Goal: Task Accomplishment & Management: Manage account settings

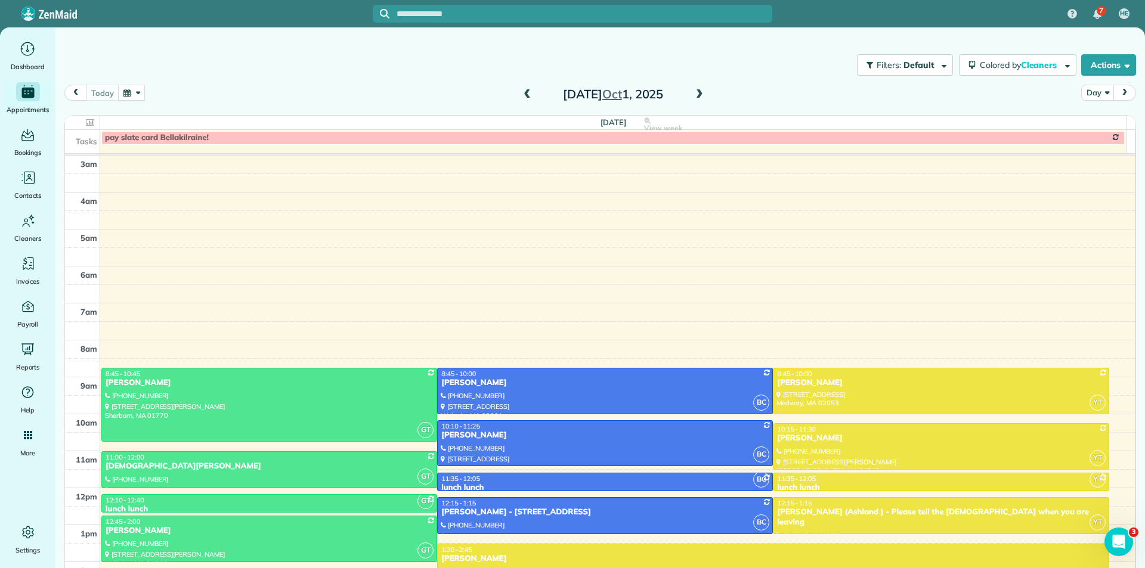
scroll to position [101, 0]
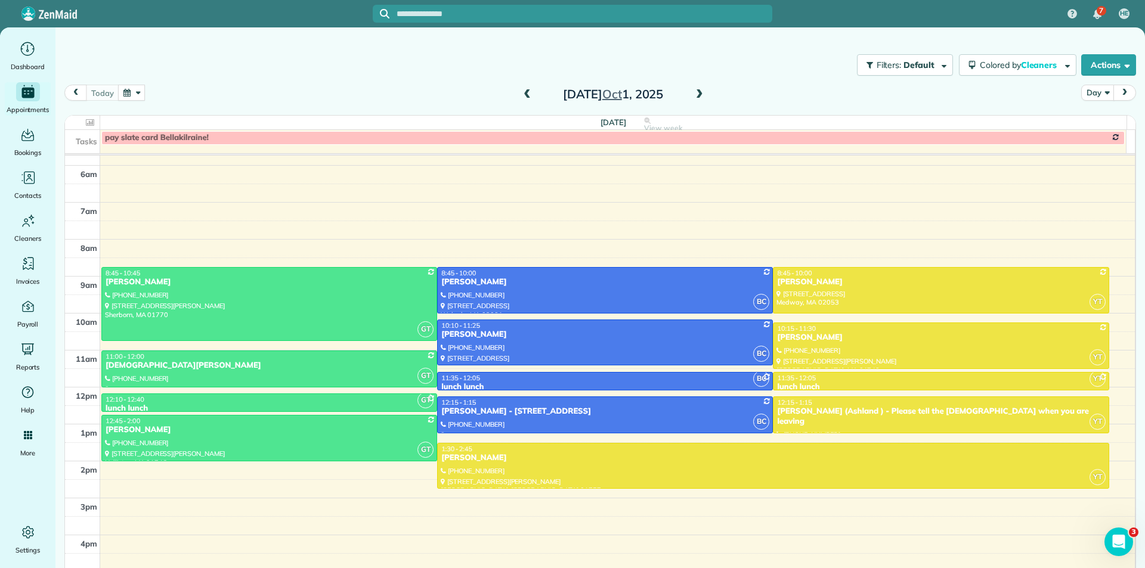
click at [134, 95] on button "button" at bounding box center [131, 93] width 27 height 16
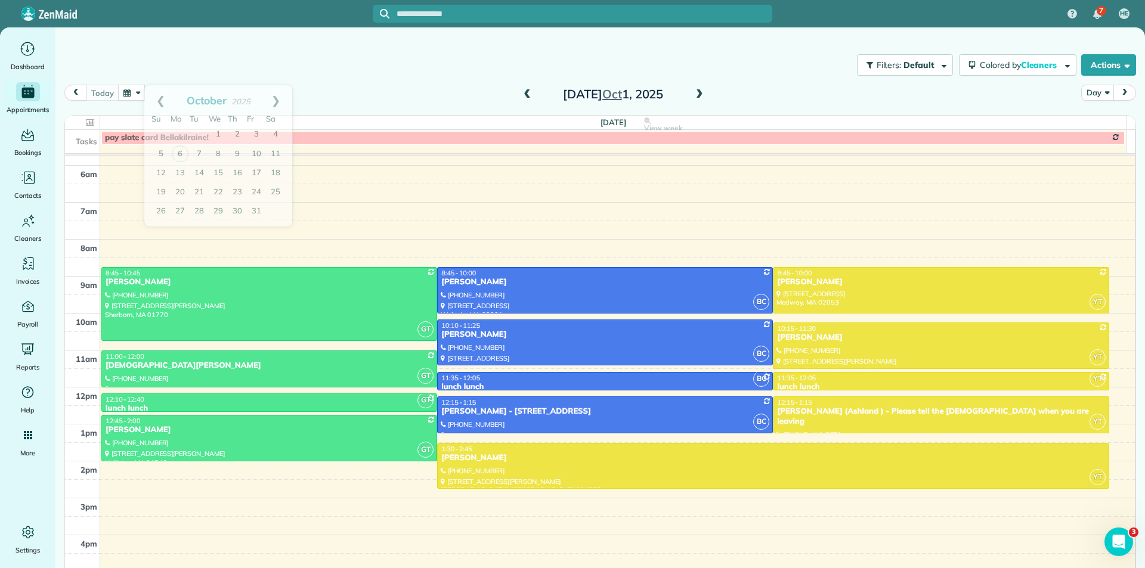
click at [156, 44] on div "Filters: Default | 1 appointment hidden Colored by Cleaners Color by Cleaner Co…" at bounding box center [599, 295] width 1089 height 536
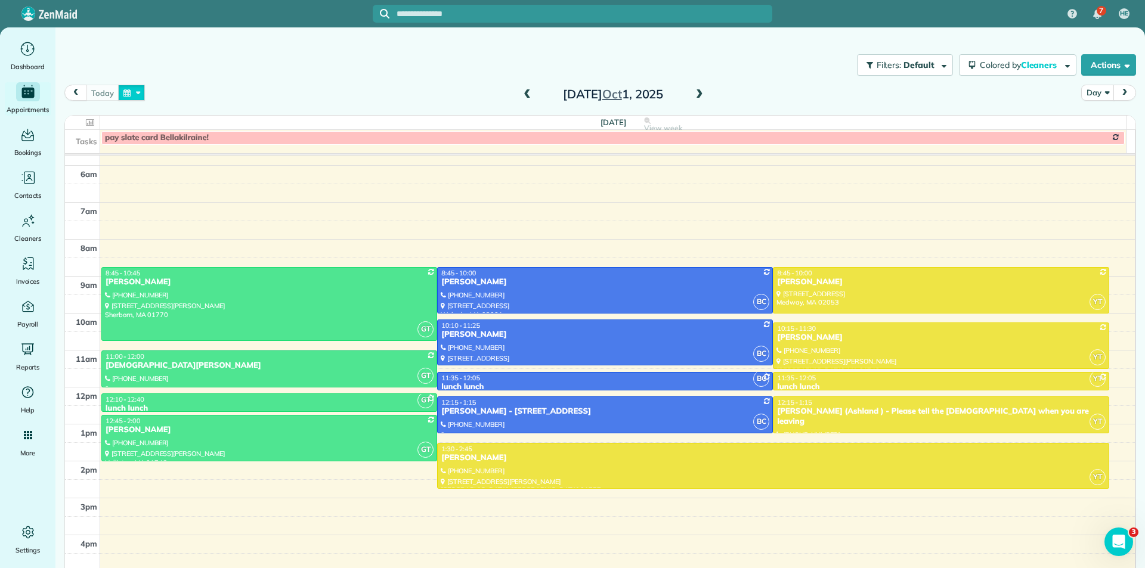
click at [126, 92] on button "button" at bounding box center [131, 93] width 27 height 16
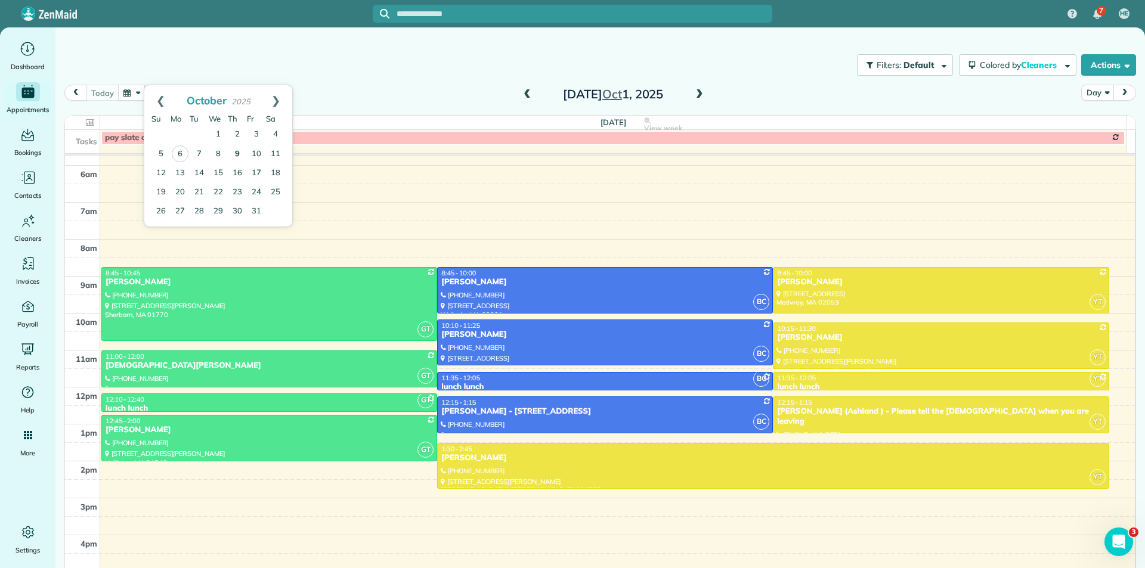
click at [240, 158] on link "9" at bounding box center [237, 154] width 19 height 19
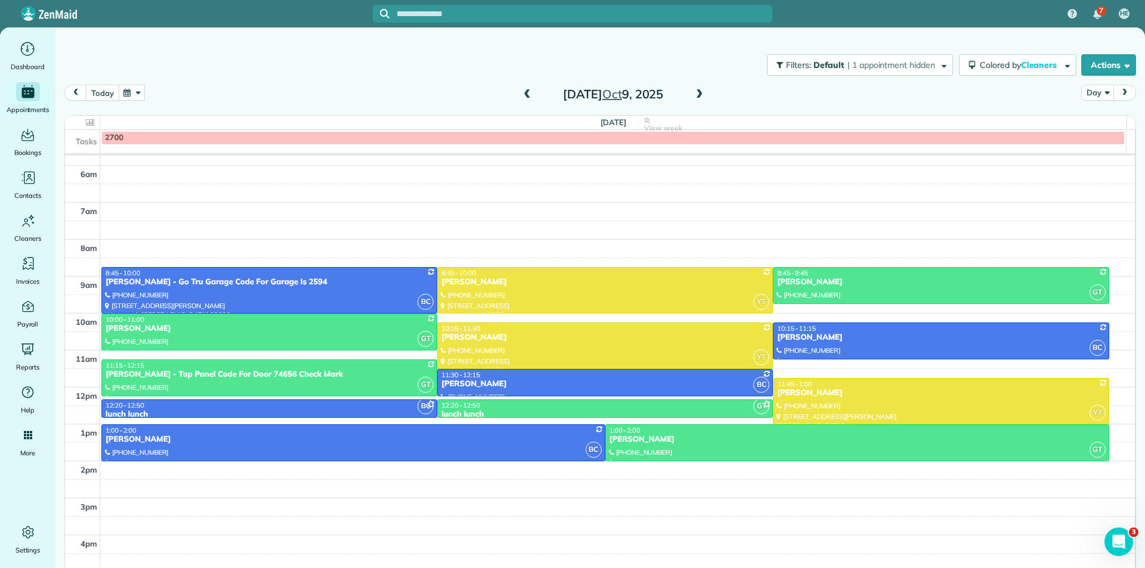
click at [104, 97] on button "today" at bounding box center [102, 93] width 33 height 16
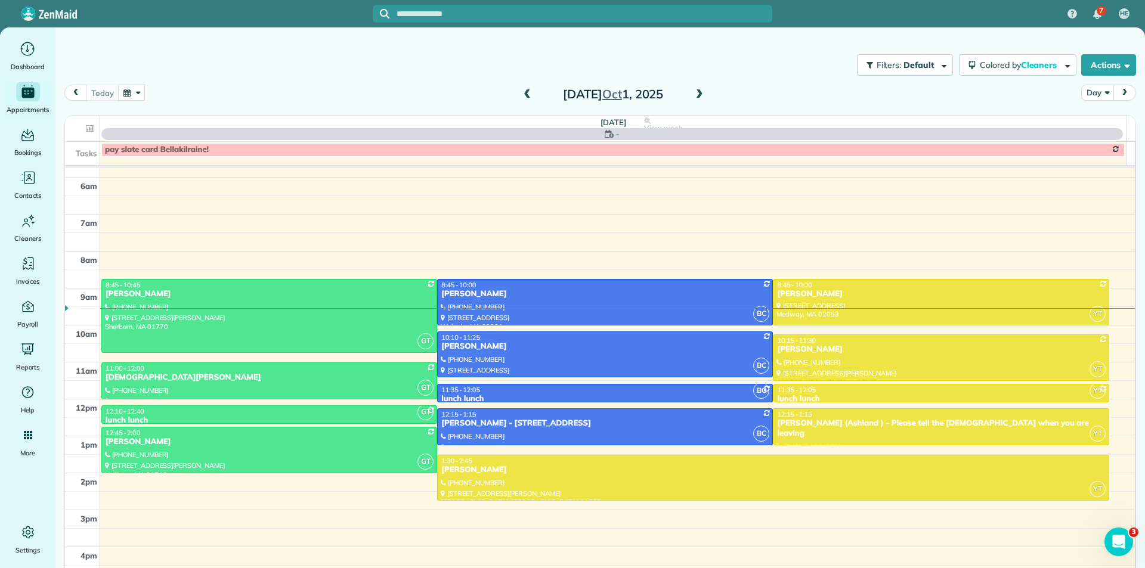
click at [135, 93] on button "button" at bounding box center [131, 93] width 27 height 16
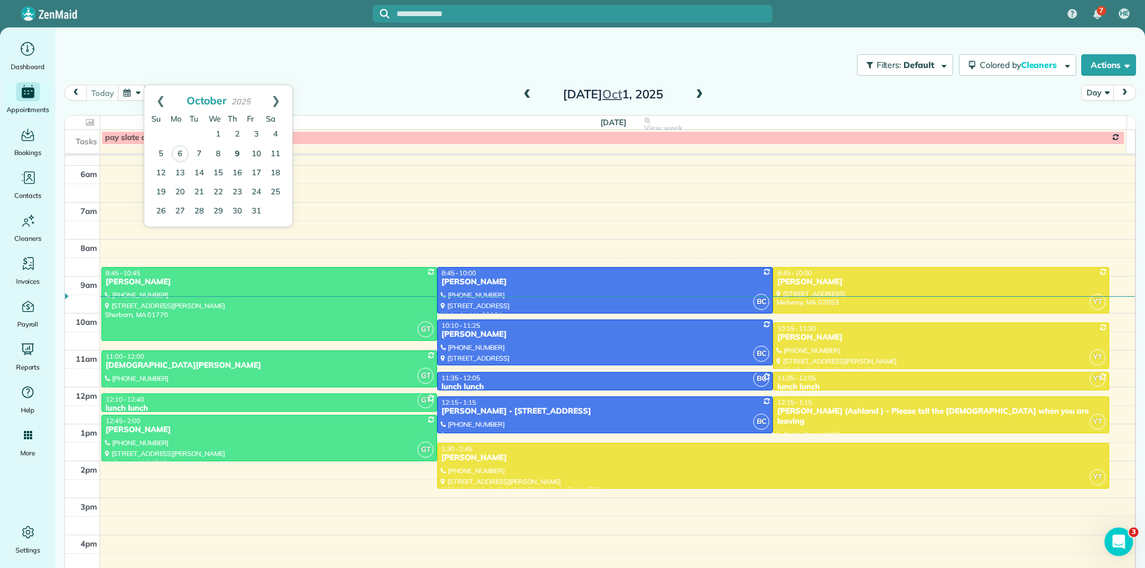
click at [236, 157] on link "9" at bounding box center [237, 154] width 19 height 19
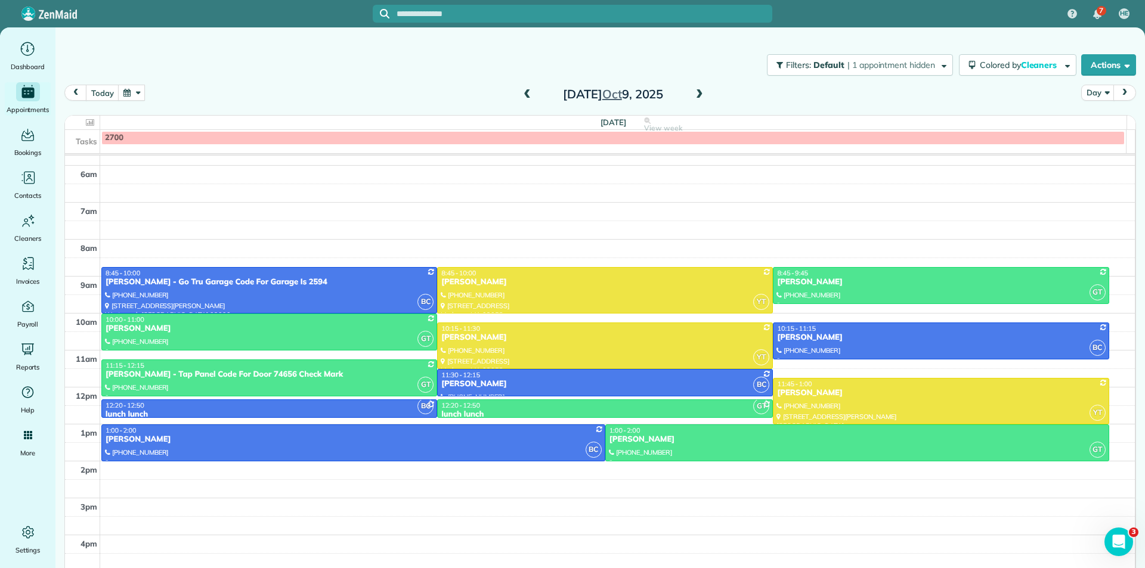
click at [129, 95] on button "button" at bounding box center [131, 93] width 27 height 16
click at [181, 176] on link "13" at bounding box center [180, 173] width 19 height 19
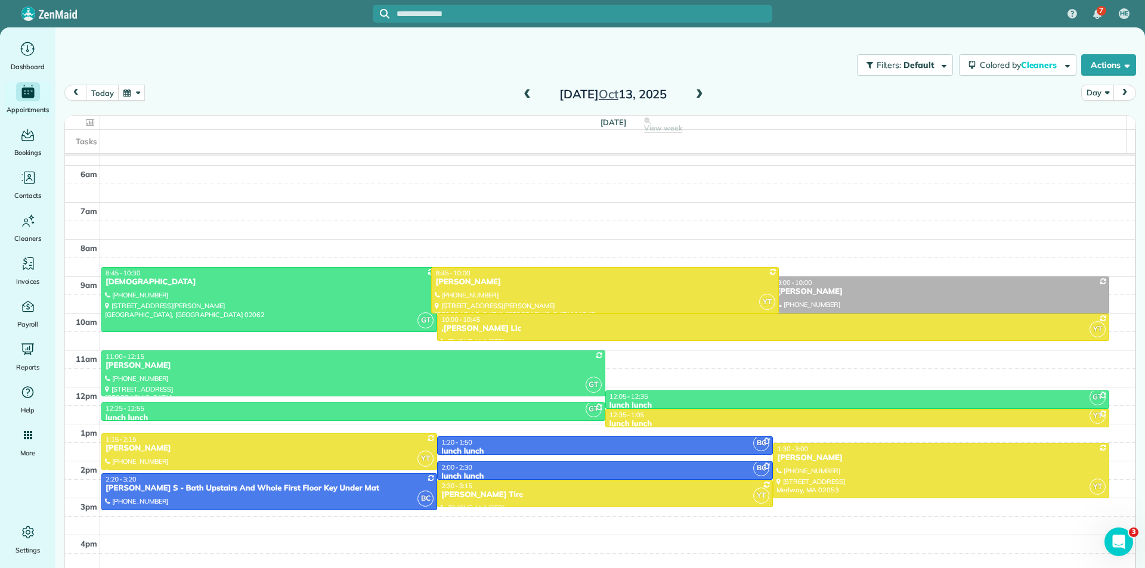
drag, startPoint x: 552, startPoint y: 302, endPoint x: 555, endPoint y: 308, distance: 6.1
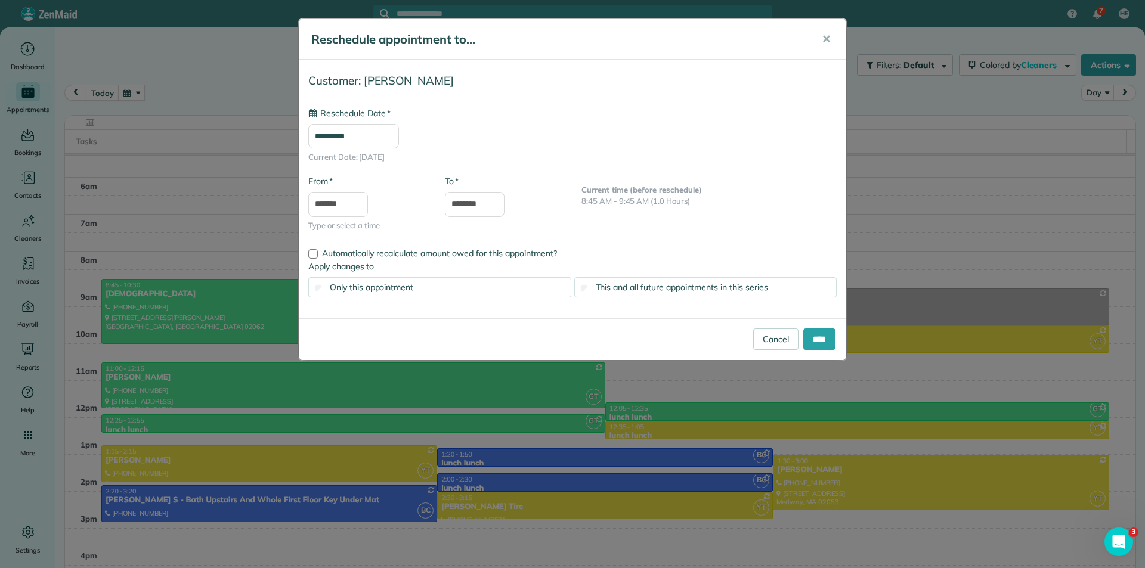
click at [377, 139] on input "**********" at bounding box center [353, 136] width 91 height 25
click at [474, 128] on div "**********" at bounding box center [572, 135] width 528 height 56
click at [393, 141] on input "**********" at bounding box center [353, 136] width 91 height 25
click at [677, 244] on div "Automatically recalculate amount owed for this appointment?" at bounding box center [572, 251] width 546 height 17
click at [391, 139] on input "**********" at bounding box center [353, 136] width 91 height 25
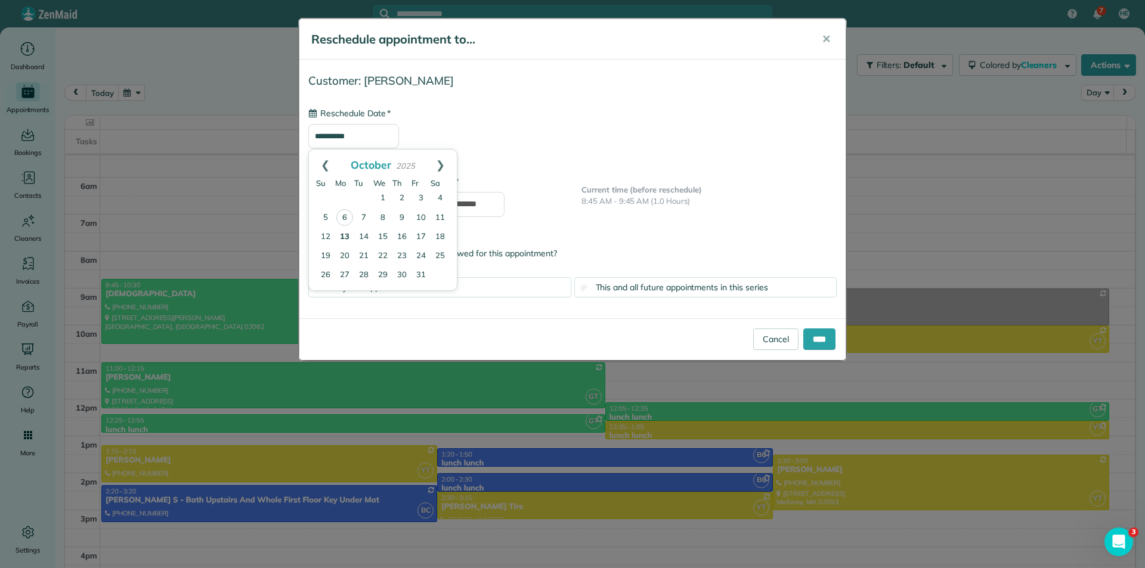
click at [615, 221] on div "**********" at bounding box center [572, 156] width 546 height 175
click at [376, 140] on input "**********" at bounding box center [353, 136] width 91 height 25
click at [363, 221] on link "7" at bounding box center [363, 218] width 19 height 19
type input "**********"
click at [825, 44] on span "✕" at bounding box center [826, 39] width 9 height 14
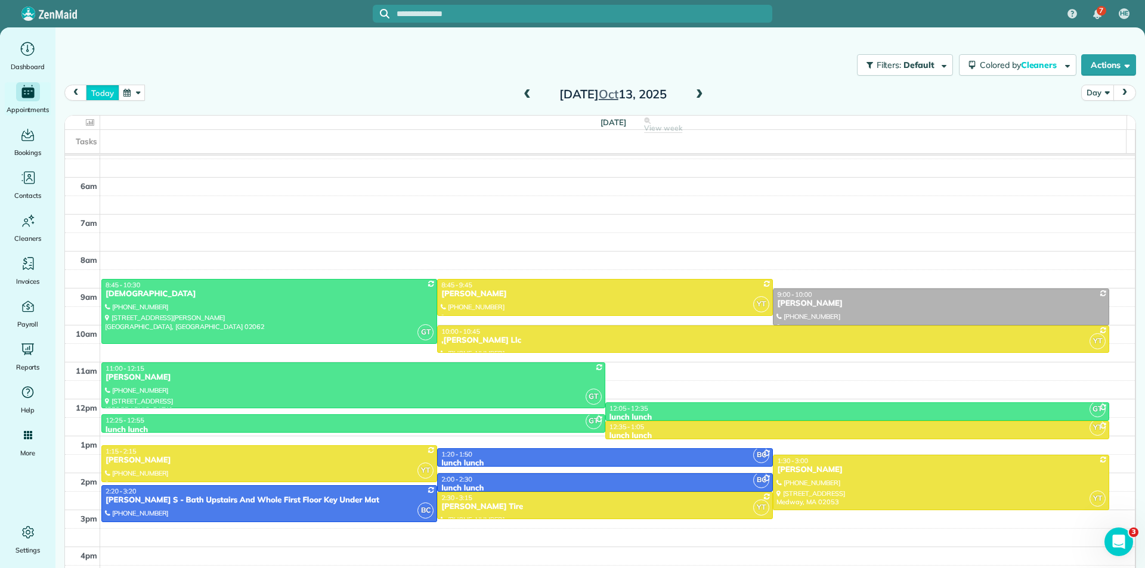
click at [103, 95] on button "today" at bounding box center [102, 93] width 33 height 16
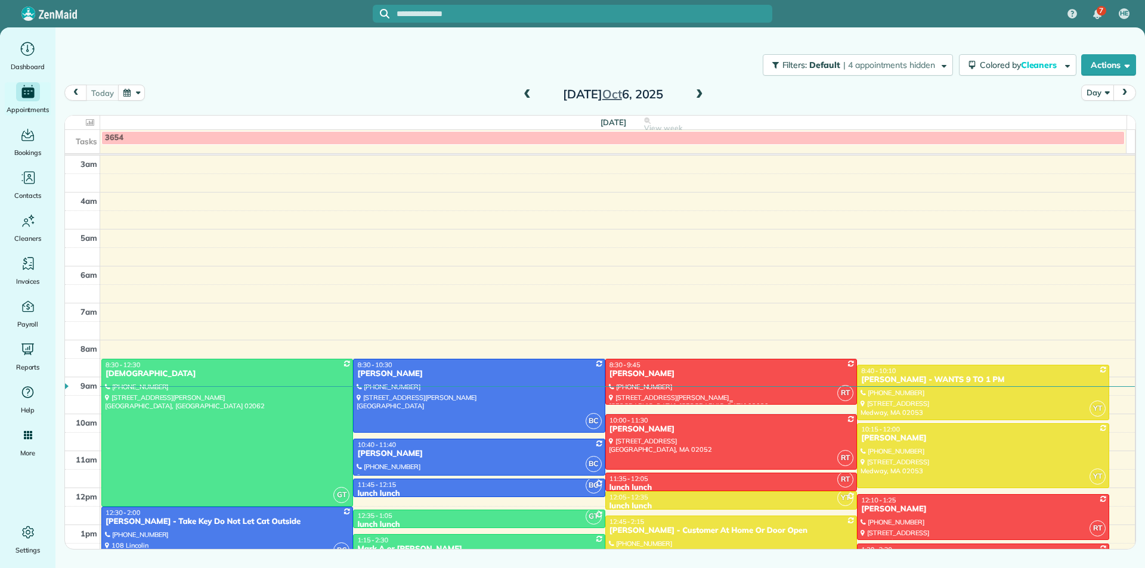
scroll to position [148, 0]
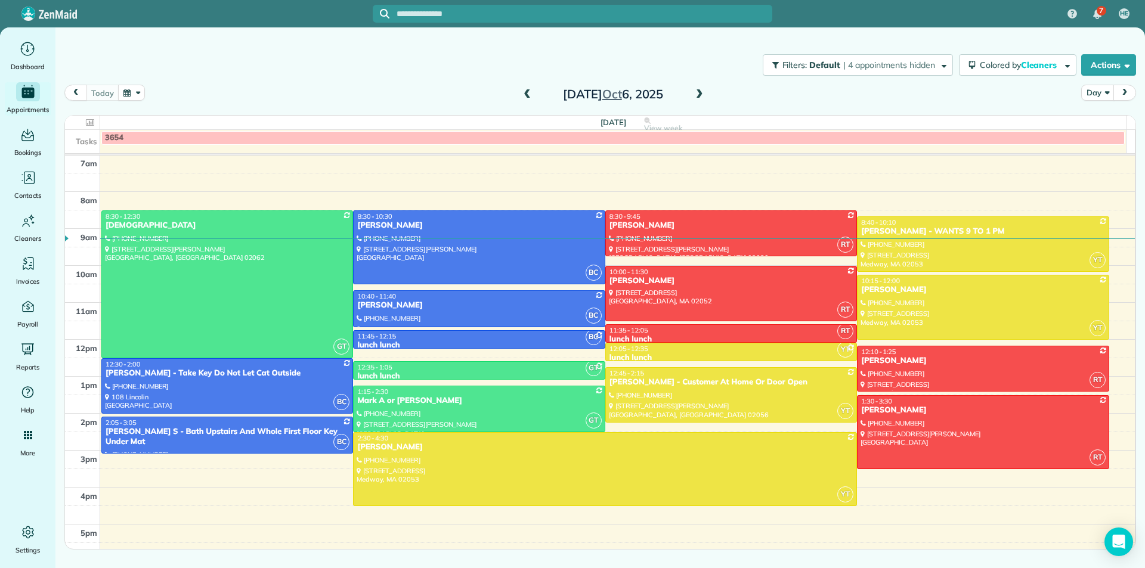
click at [130, 94] on button "button" at bounding box center [131, 93] width 27 height 16
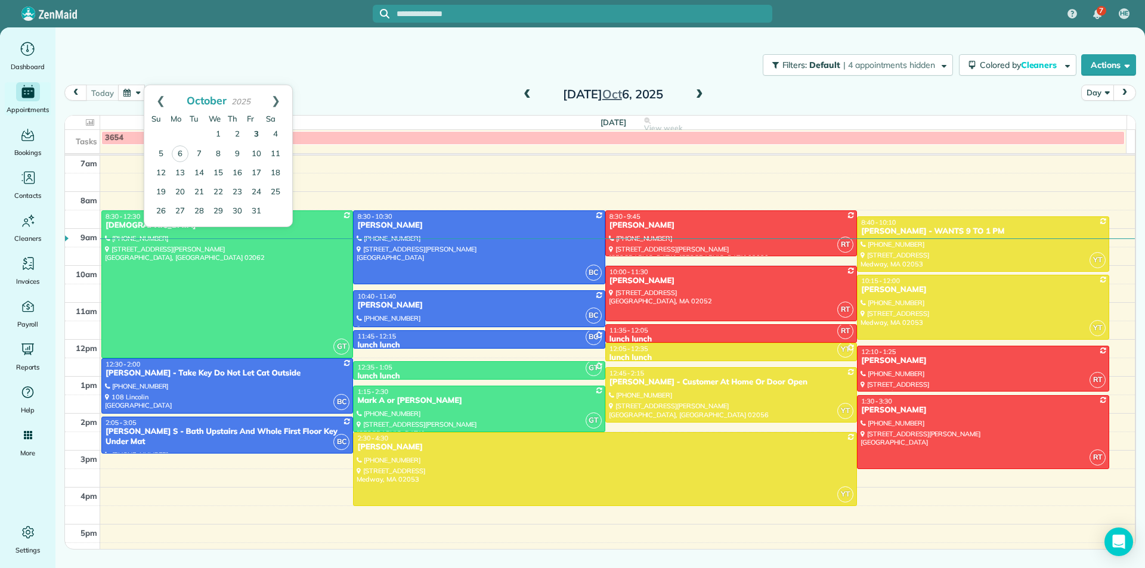
click at [252, 139] on link "3" at bounding box center [256, 134] width 19 height 19
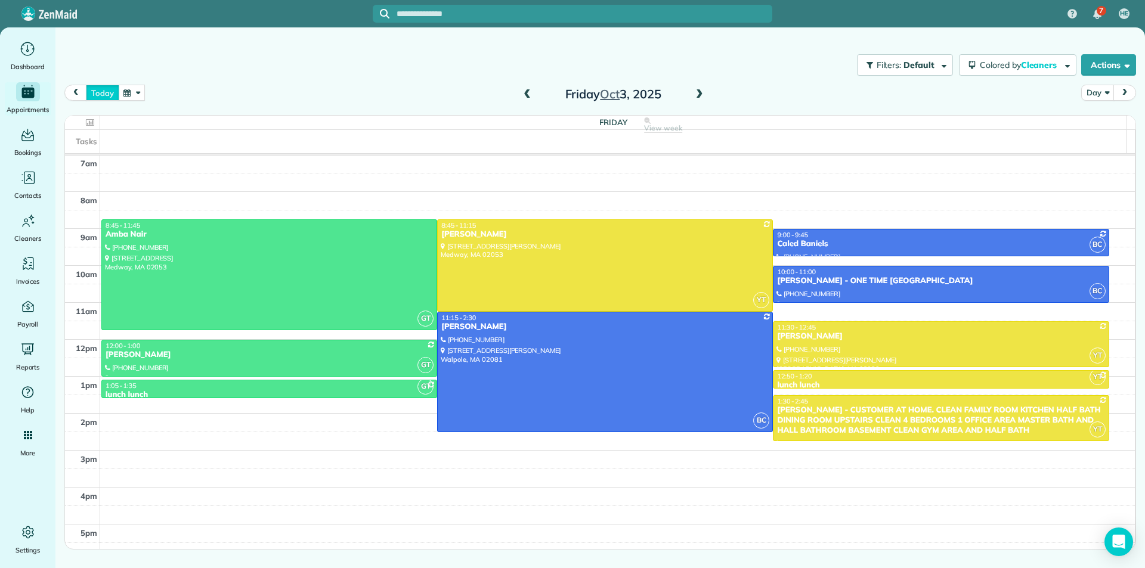
click at [102, 87] on button "today" at bounding box center [102, 93] width 33 height 16
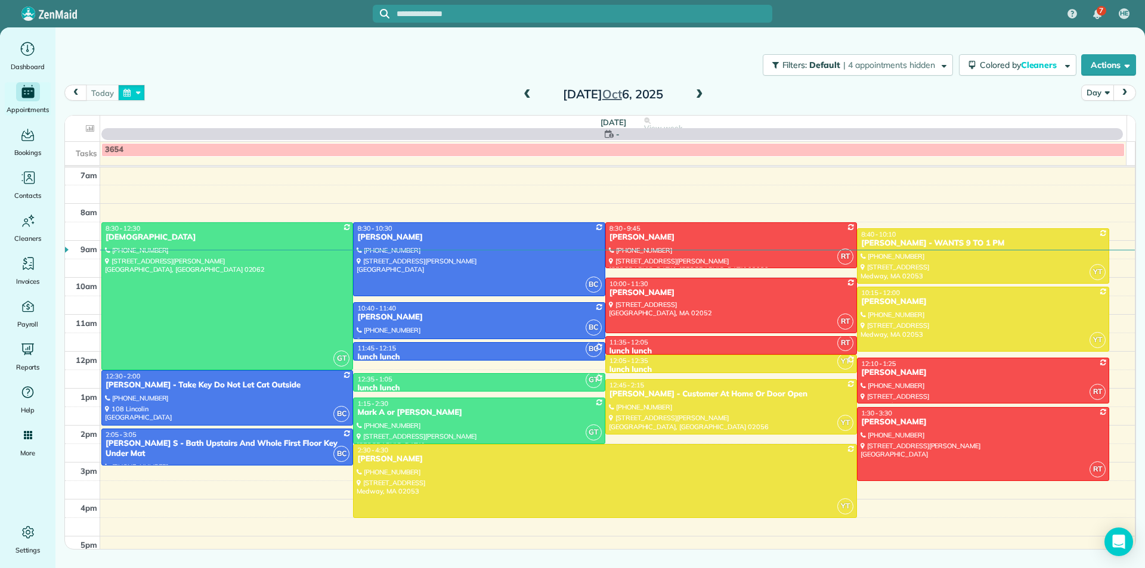
drag, startPoint x: 123, startPoint y: 93, endPoint x: 140, endPoint y: 104, distance: 20.2
click at [124, 93] on button "button" at bounding box center [131, 93] width 27 height 16
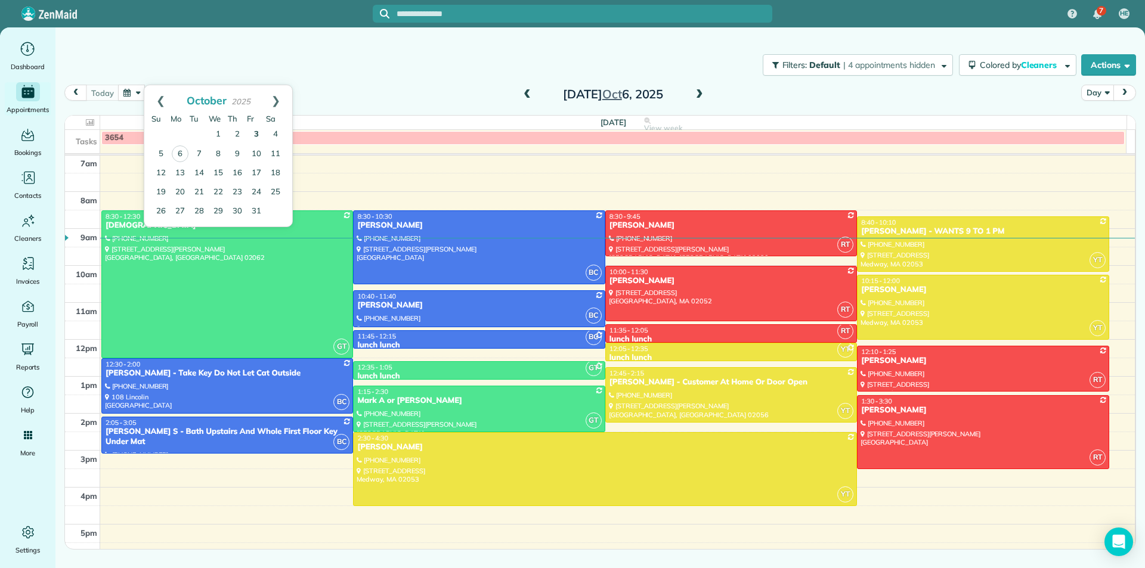
click at [255, 138] on link "3" at bounding box center [256, 134] width 19 height 19
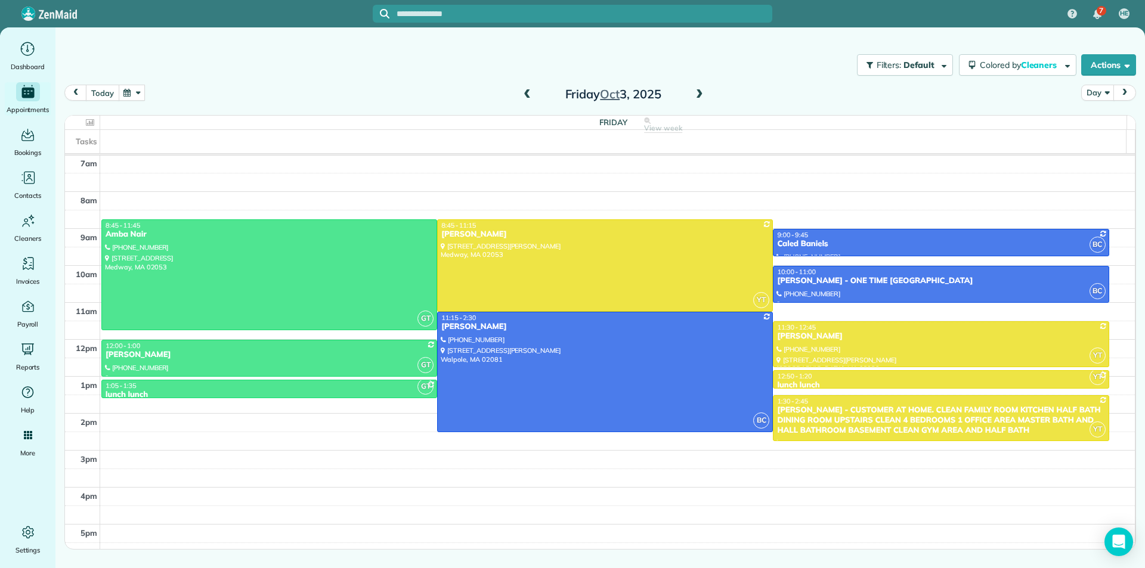
click at [107, 95] on button "today" at bounding box center [102, 93] width 33 height 16
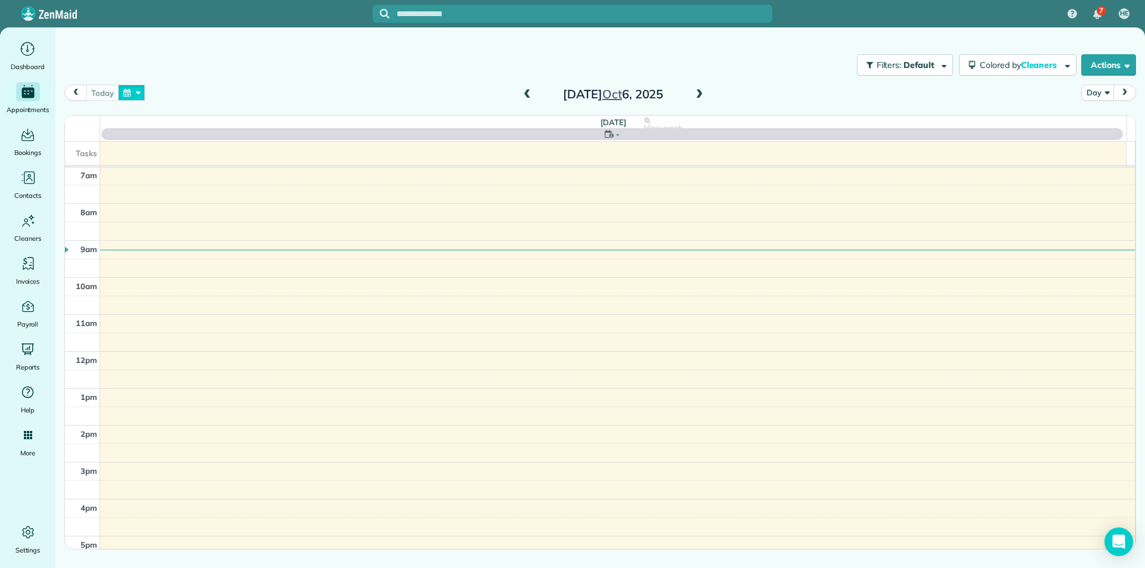
click at [131, 95] on button "button" at bounding box center [131, 93] width 27 height 16
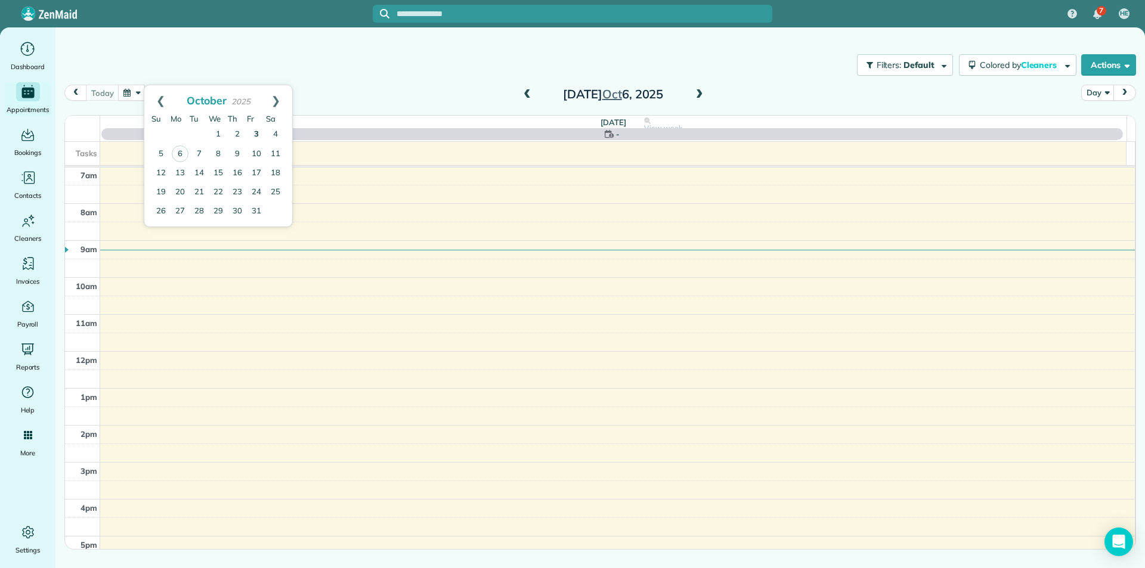
click at [254, 131] on link "3" at bounding box center [256, 134] width 19 height 19
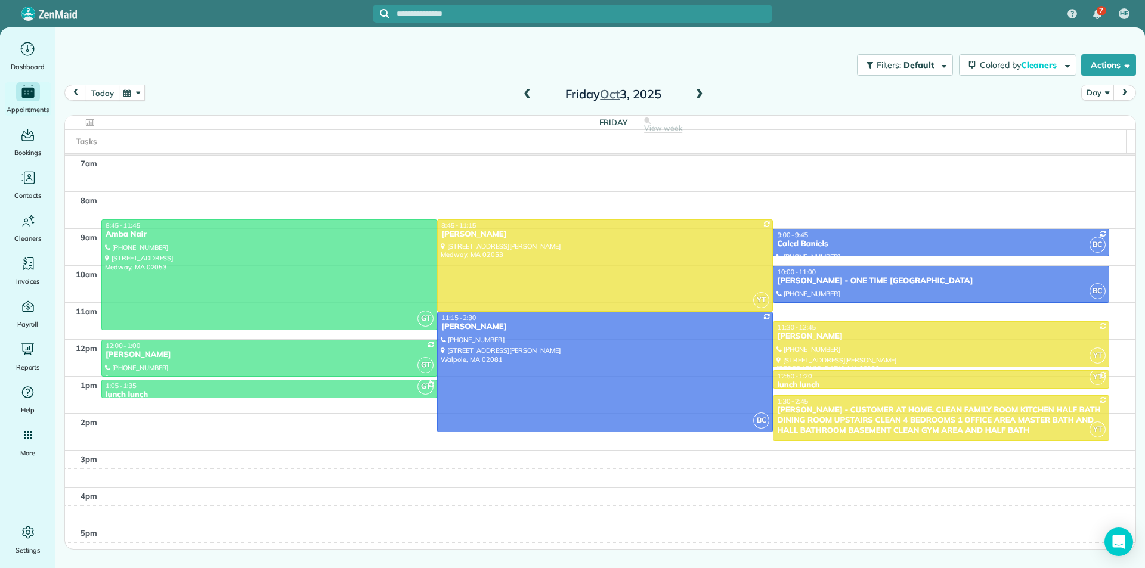
click at [110, 95] on button "today" at bounding box center [102, 93] width 33 height 16
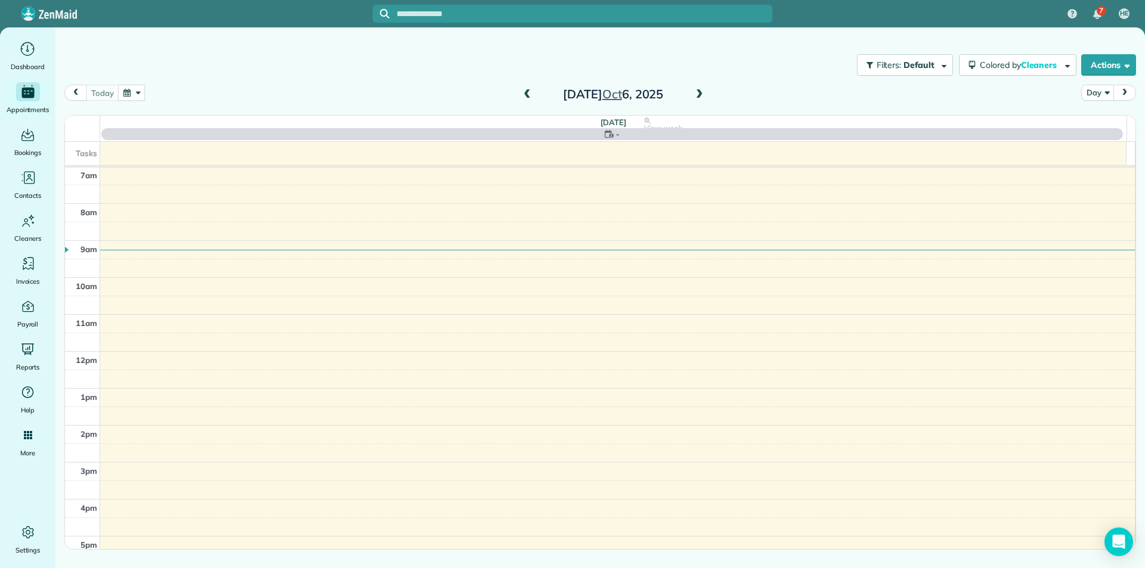
click at [132, 94] on button "button" at bounding box center [131, 93] width 27 height 16
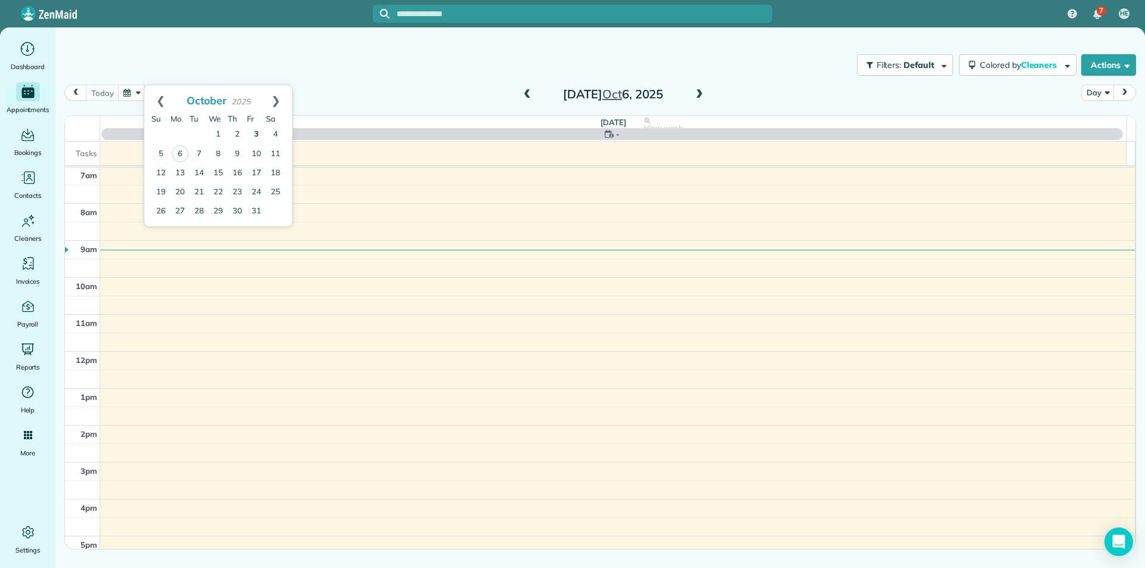
click at [256, 137] on link "3" at bounding box center [256, 134] width 19 height 19
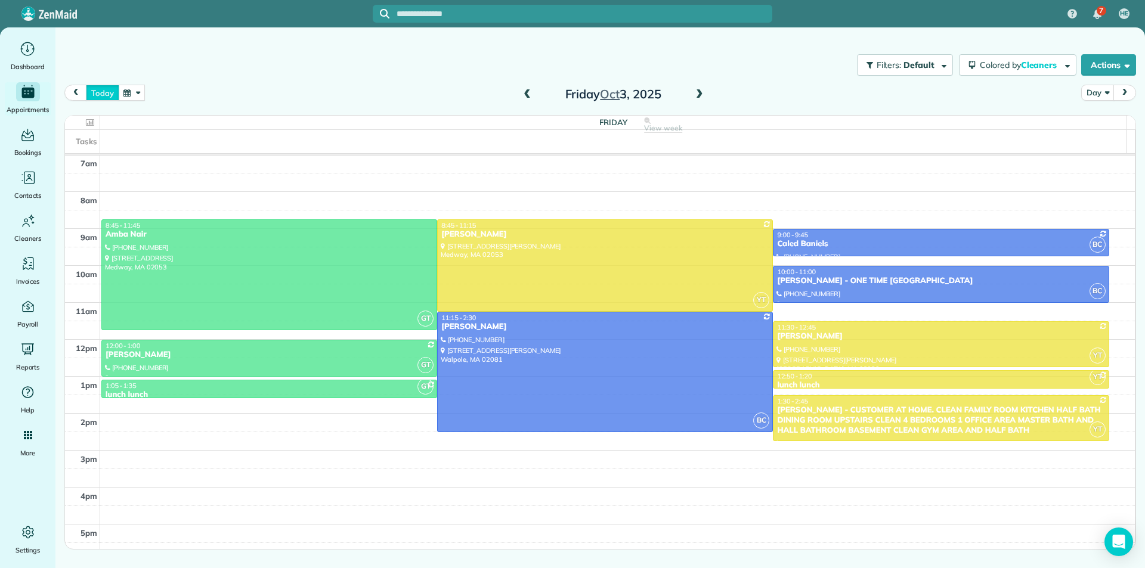
click at [109, 100] on button "today" at bounding box center [102, 93] width 33 height 16
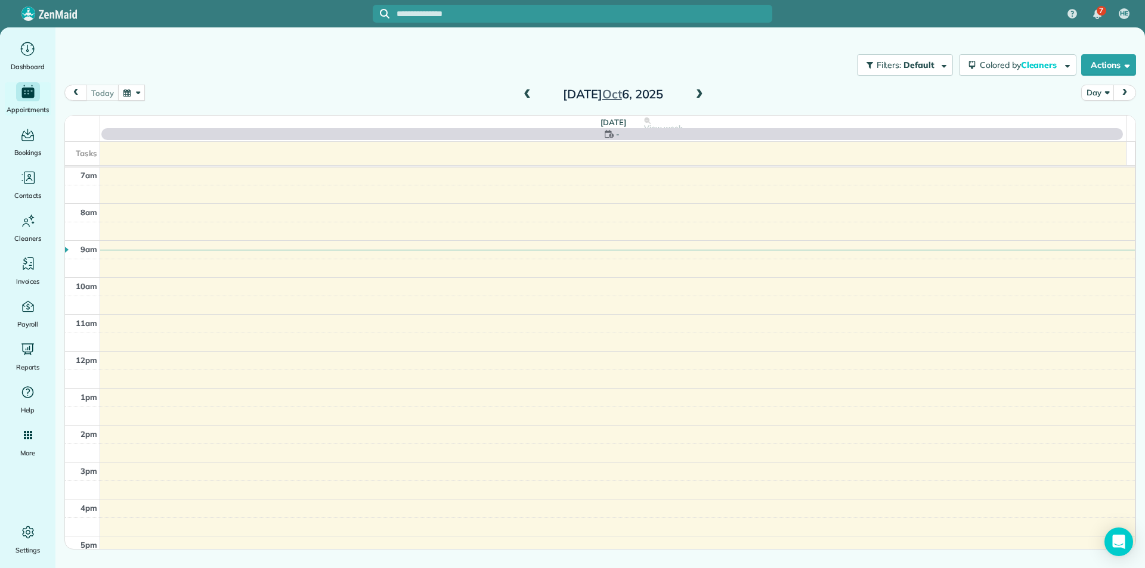
drag, startPoint x: 131, startPoint y: 96, endPoint x: 140, endPoint y: 99, distance: 9.4
click at [131, 95] on button "button" at bounding box center [131, 93] width 27 height 16
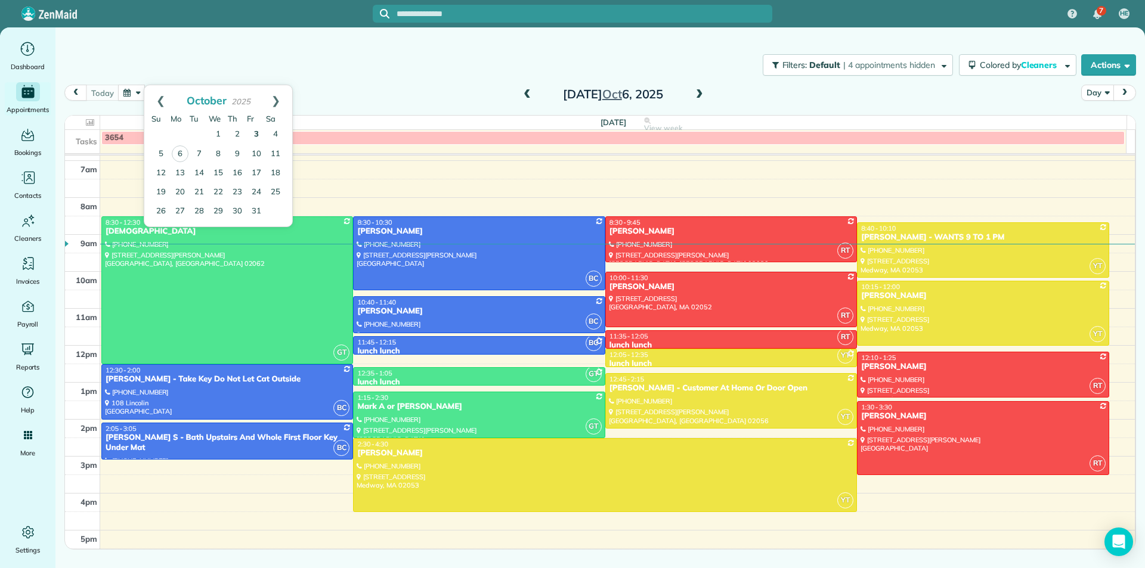
click at [255, 135] on link "3" at bounding box center [256, 134] width 19 height 19
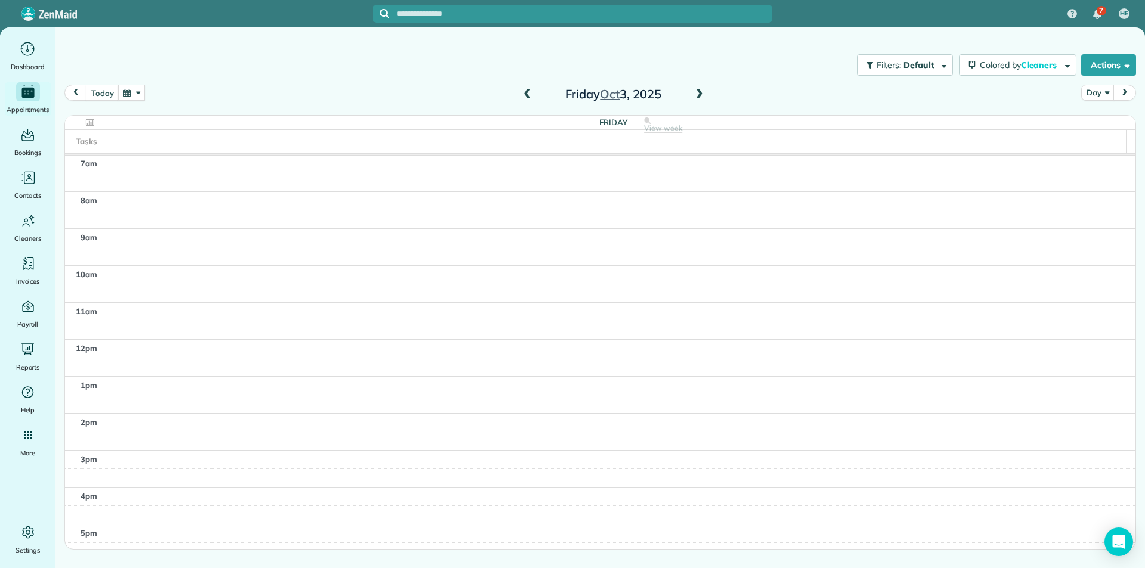
scroll to position [143, 0]
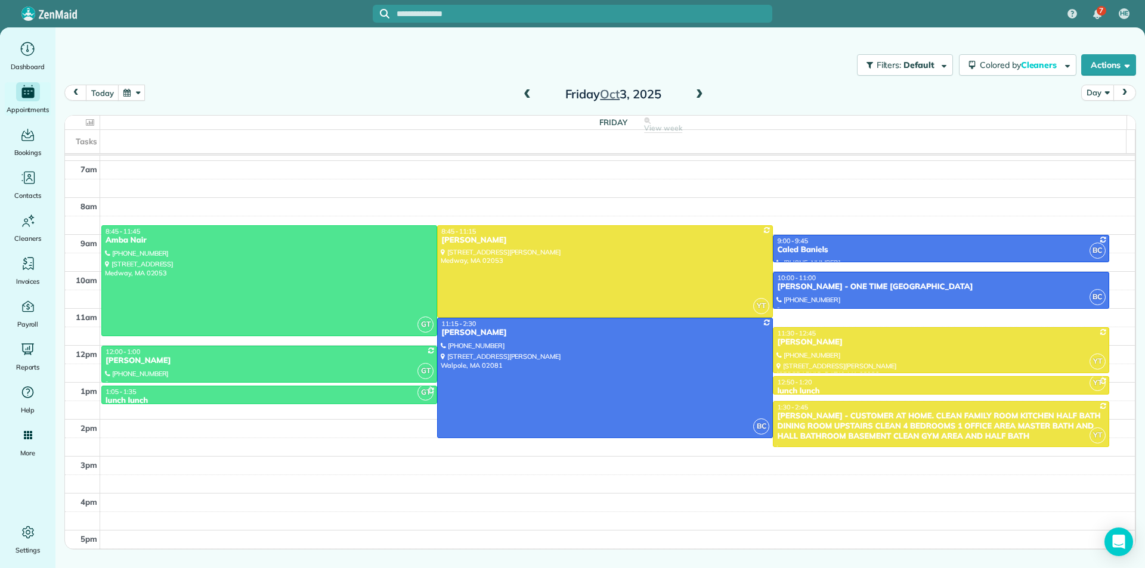
click at [131, 88] on button "button" at bounding box center [131, 93] width 27 height 16
click at [185, 159] on link "6" at bounding box center [180, 153] width 17 height 17
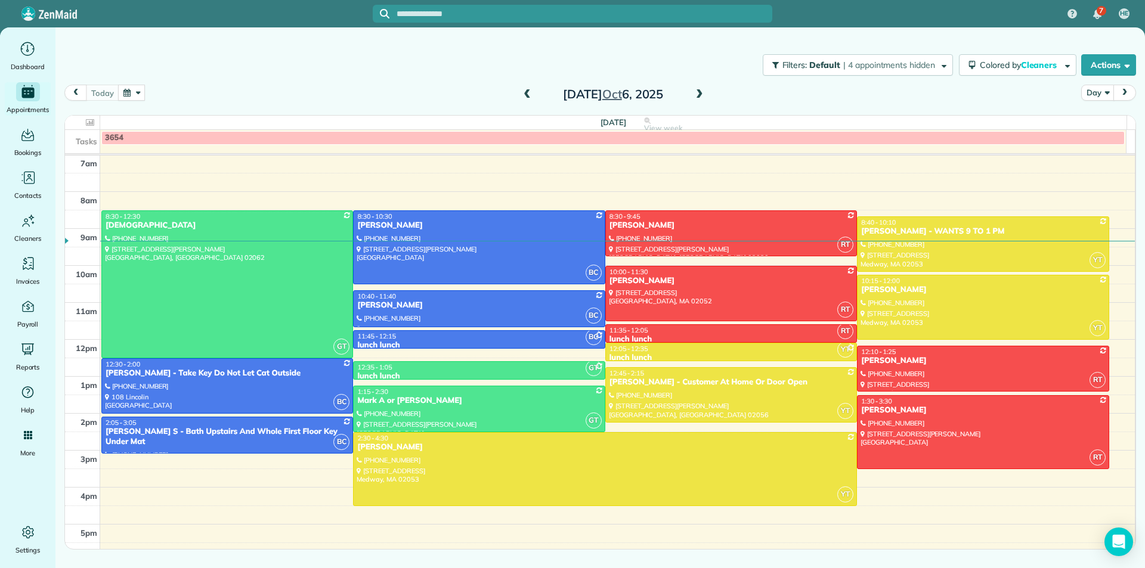
click at [787, 133] on link "3654" at bounding box center [612, 138] width 1023 height 14
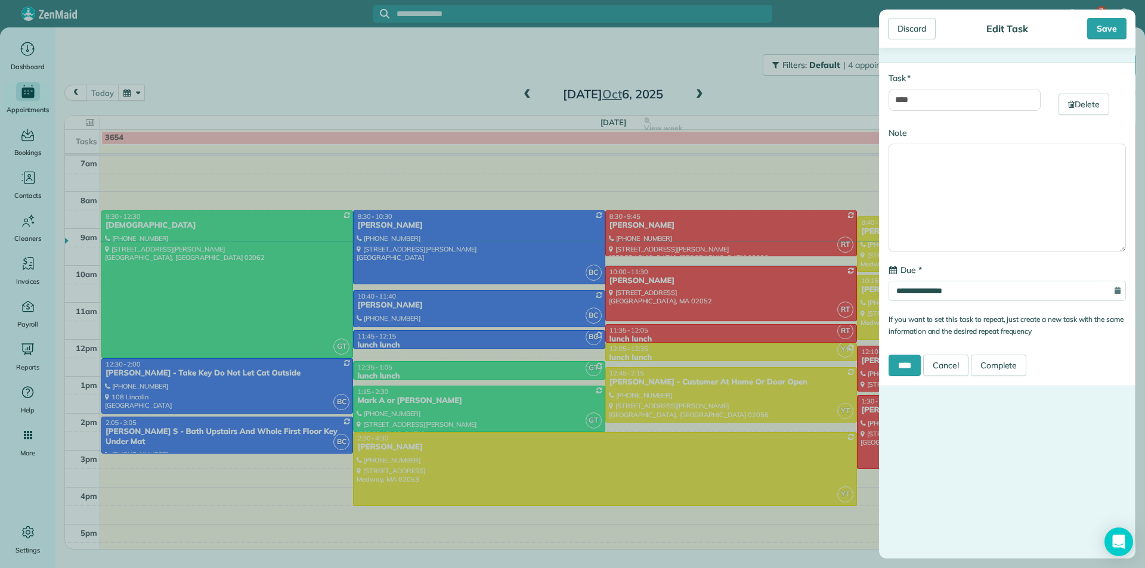
click at [816, 85] on div "**********" at bounding box center [572, 284] width 1145 height 568
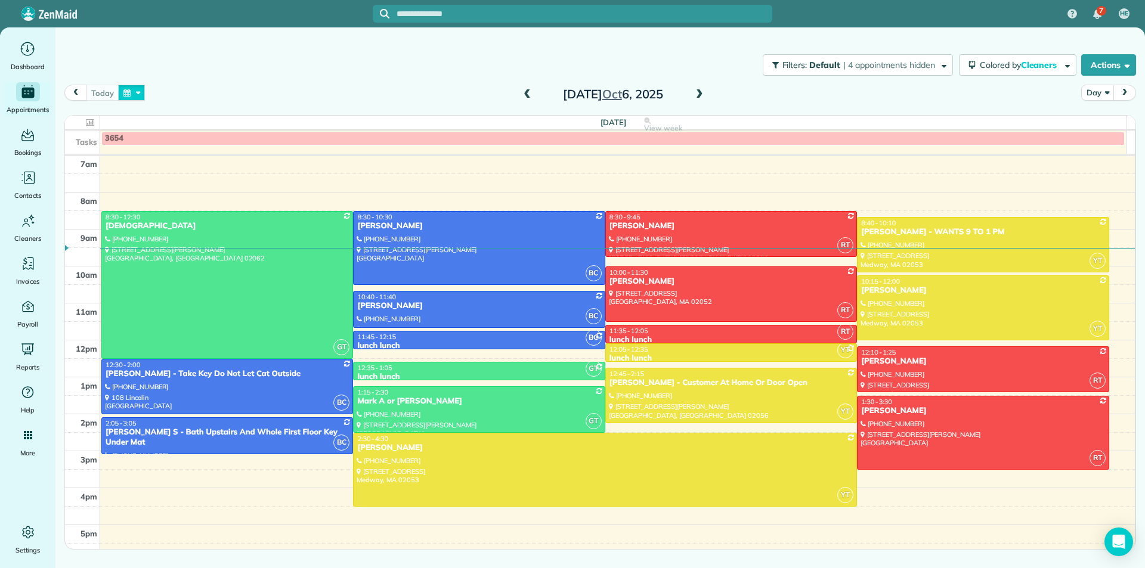
click at [131, 100] on button "button" at bounding box center [131, 93] width 27 height 16
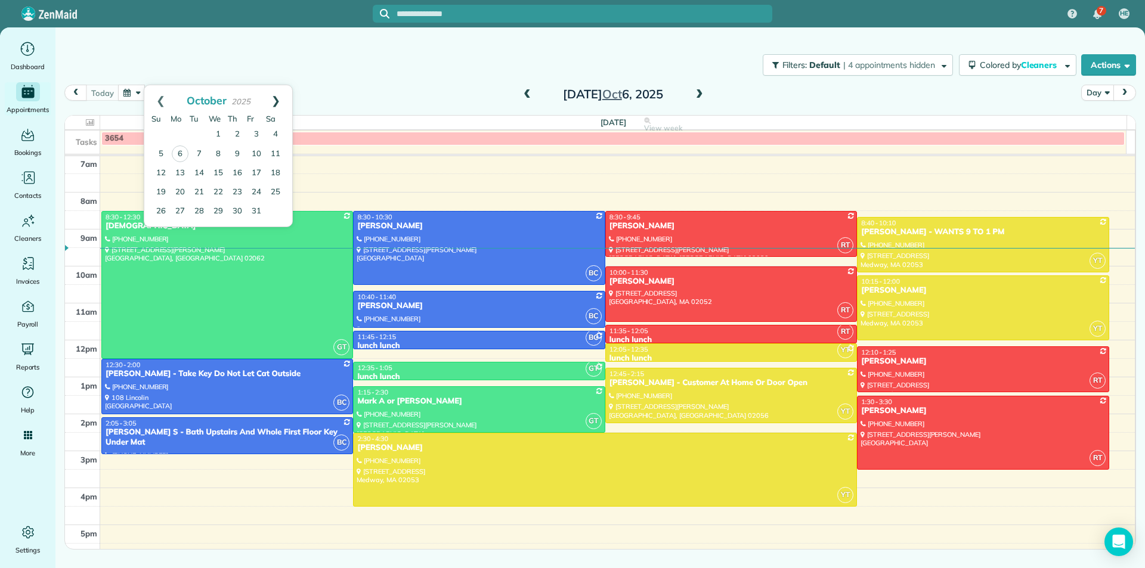
click at [277, 107] on link "Next" at bounding box center [275, 100] width 33 height 30
click at [162, 104] on link "Prev" at bounding box center [160, 100] width 33 height 30
click at [280, 100] on link "Next" at bounding box center [275, 100] width 33 height 30
click at [221, 170] on link "12" at bounding box center [218, 172] width 19 height 19
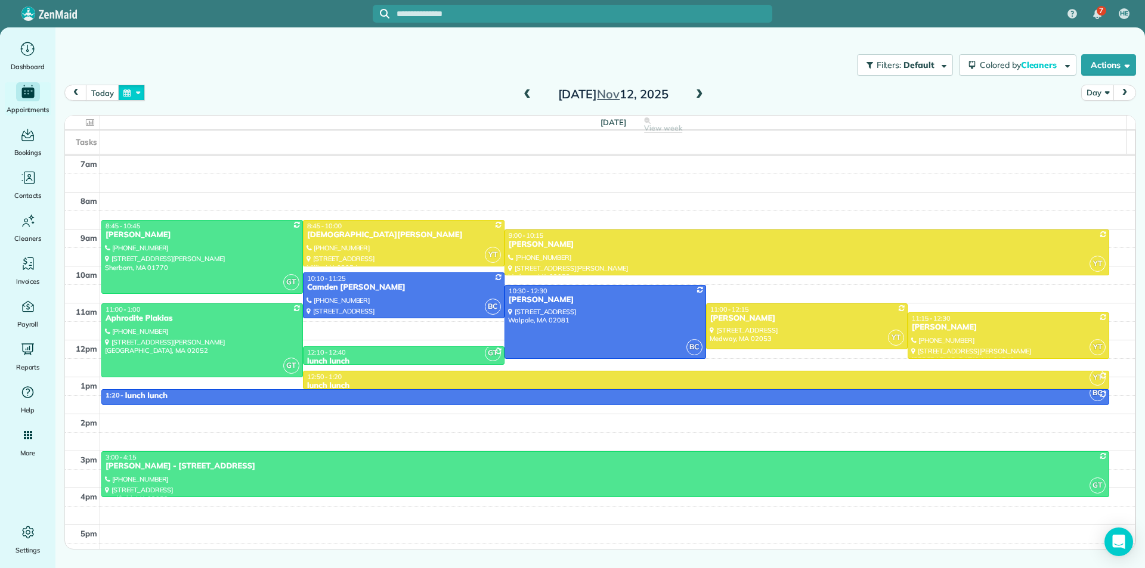
click at [120, 93] on button "button" at bounding box center [131, 93] width 27 height 16
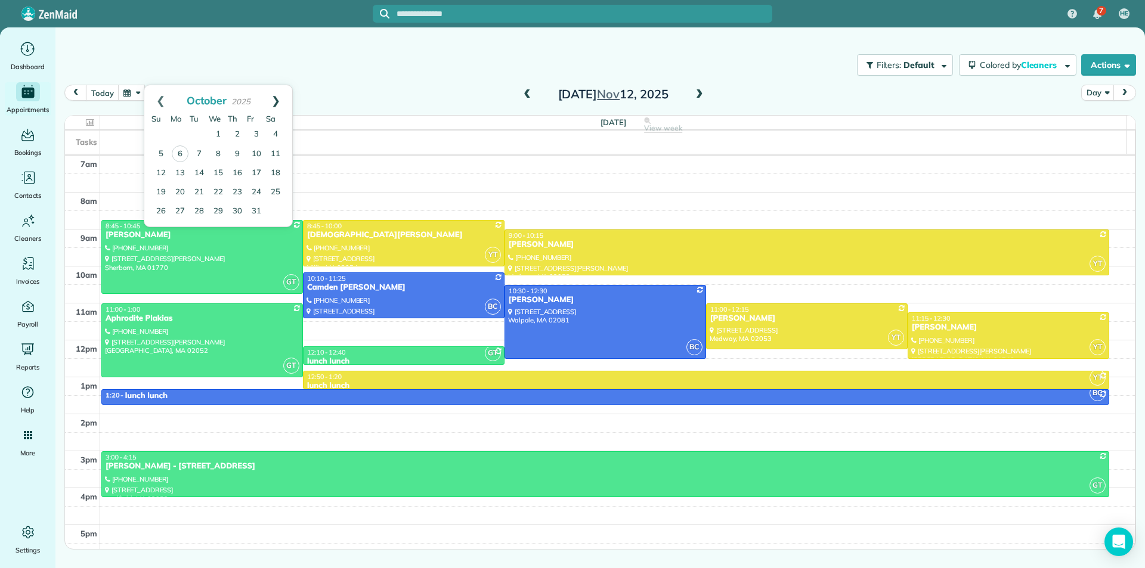
click at [274, 104] on link "Next" at bounding box center [275, 100] width 33 height 30
click at [221, 171] on link "12" at bounding box center [218, 172] width 19 height 19
click at [126, 100] on button "button" at bounding box center [131, 93] width 27 height 16
click at [160, 100] on link "Prev" at bounding box center [160, 100] width 33 height 30
click at [221, 194] on link "24" at bounding box center [218, 191] width 19 height 19
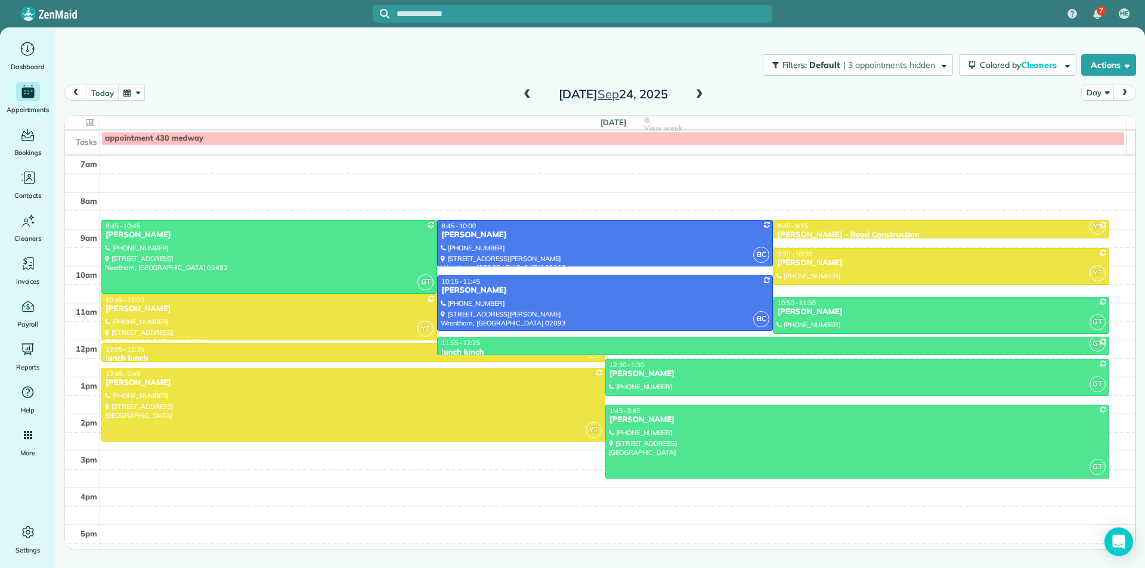
click at [131, 101] on button "button" at bounding box center [131, 93] width 27 height 16
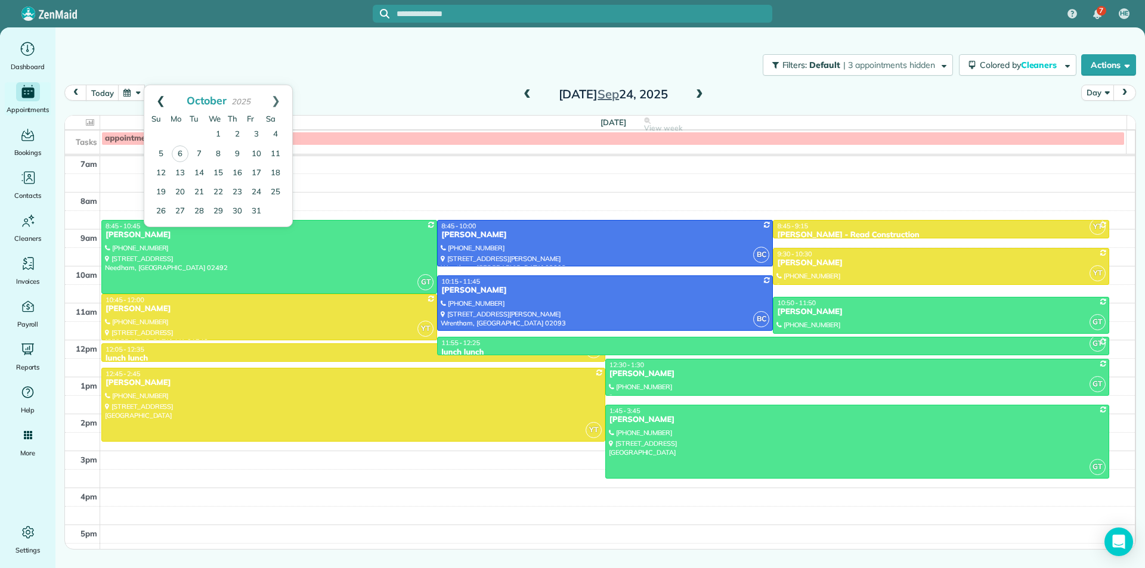
click at [162, 101] on link "Prev" at bounding box center [160, 100] width 33 height 30
click at [219, 154] on link "10" at bounding box center [218, 153] width 19 height 19
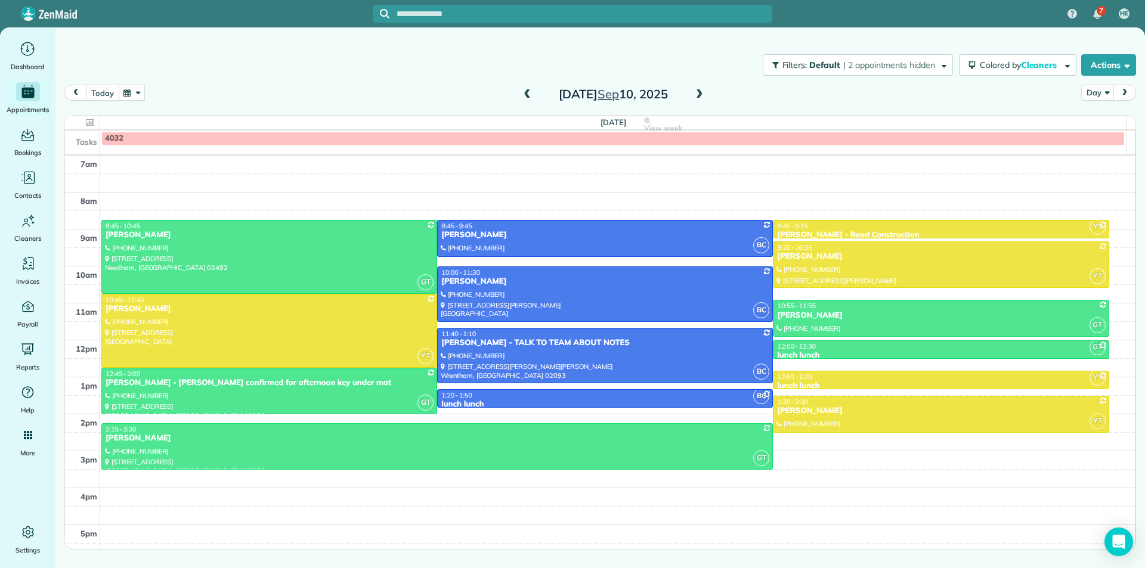
click at [108, 95] on button "today" at bounding box center [102, 93] width 33 height 16
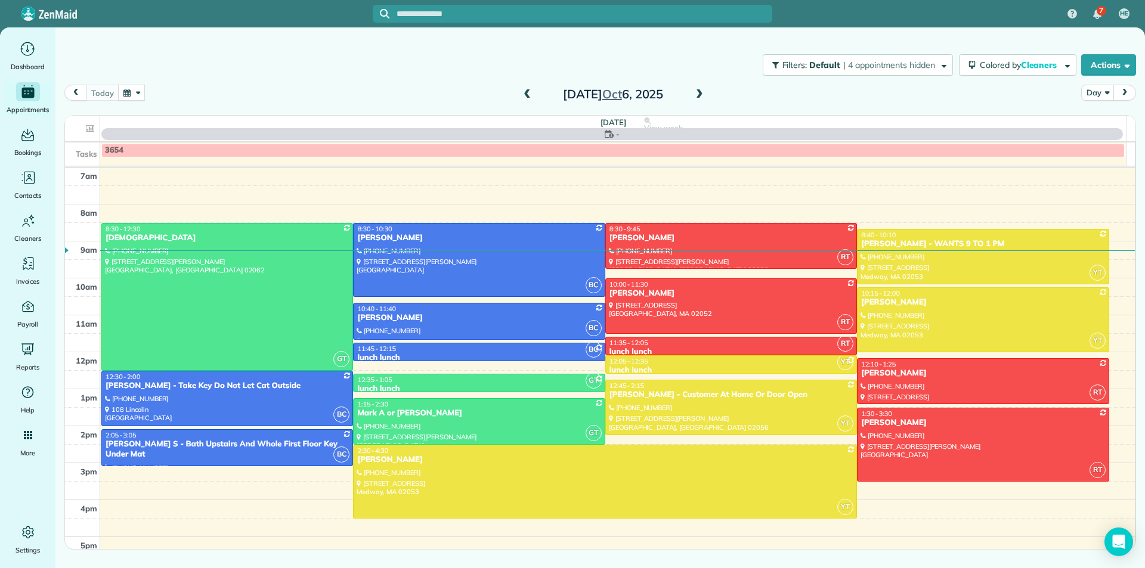
click at [120, 96] on button "button" at bounding box center [131, 93] width 27 height 16
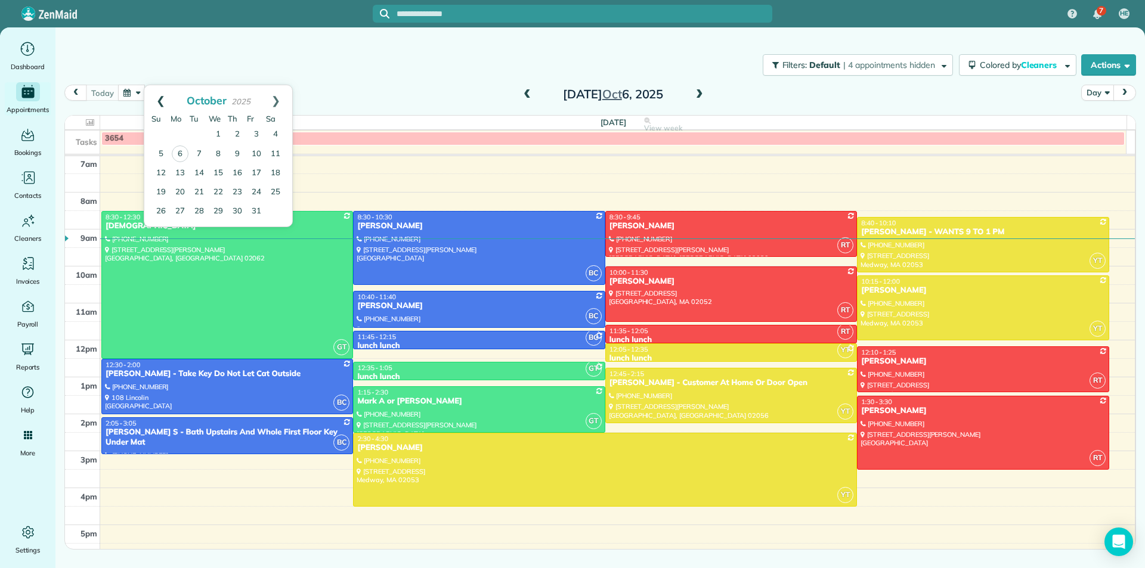
click at [157, 101] on link "Prev" at bounding box center [160, 100] width 33 height 30
click at [220, 157] on link "10" at bounding box center [218, 153] width 19 height 19
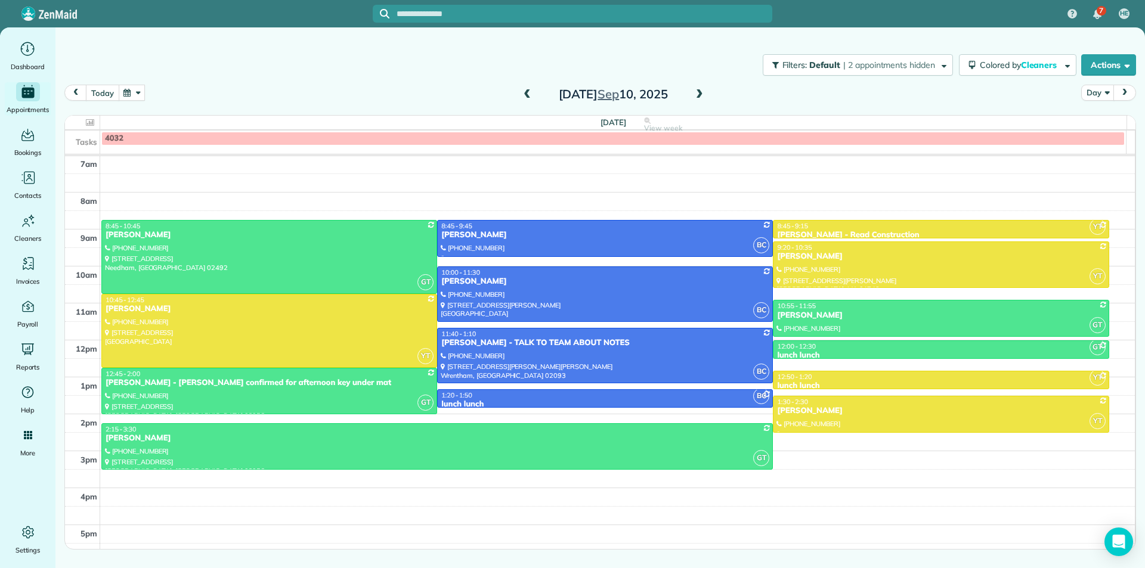
click at [112, 97] on button "today" at bounding box center [102, 93] width 33 height 16
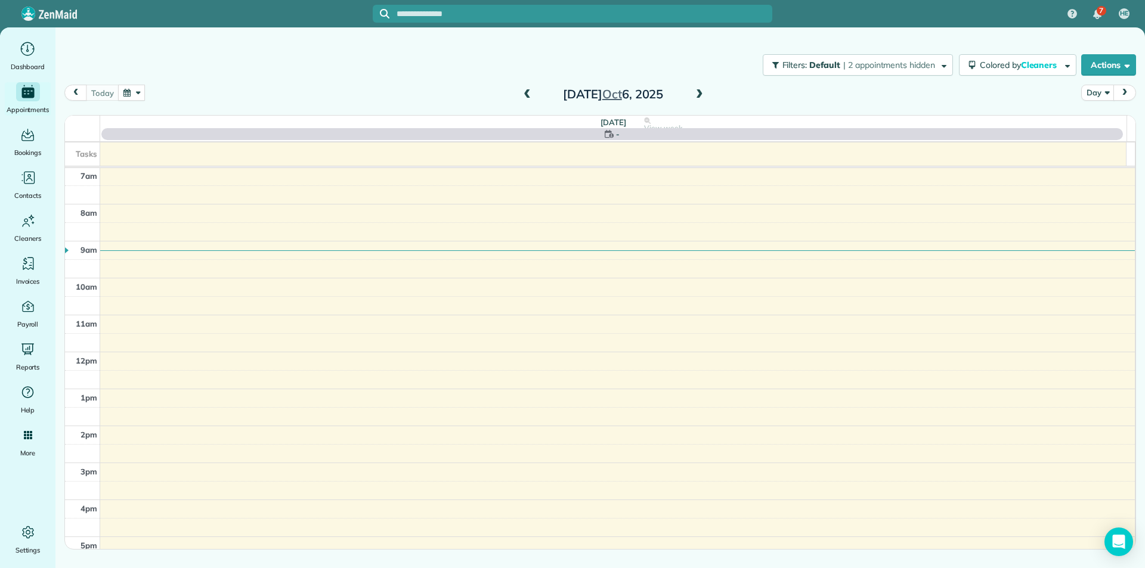
click at [127, 97] on button "button" at bounding box center [131, 93] width 27 height 16
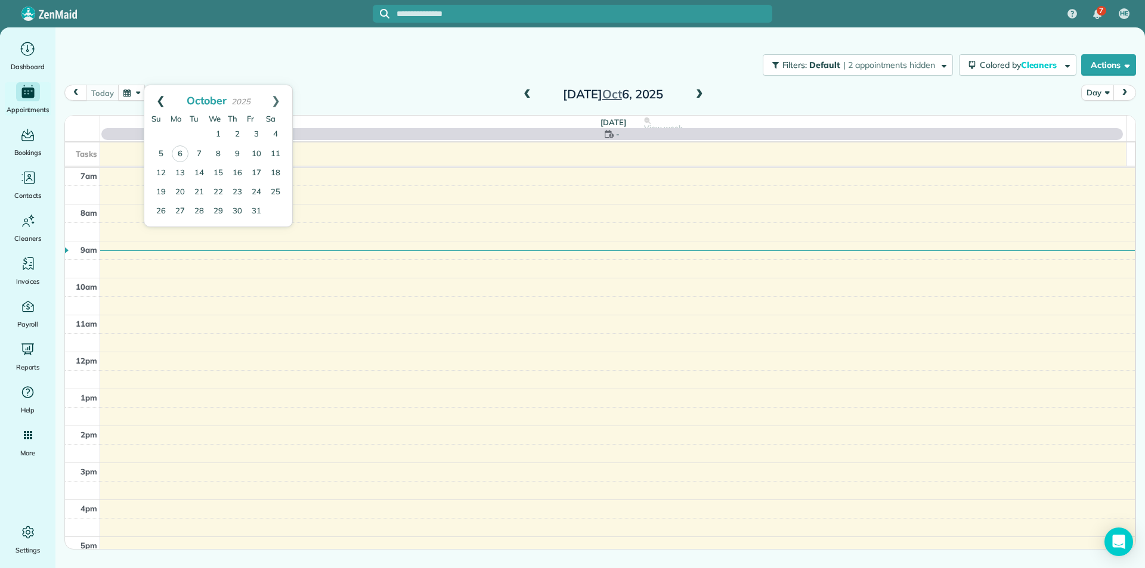
click at [156, 106] on link "Prev" at bounding box center [160, 100] width 33 height 30
click at [220, 156] on link "10" at bounding box center [218, 153] width 19 height 19
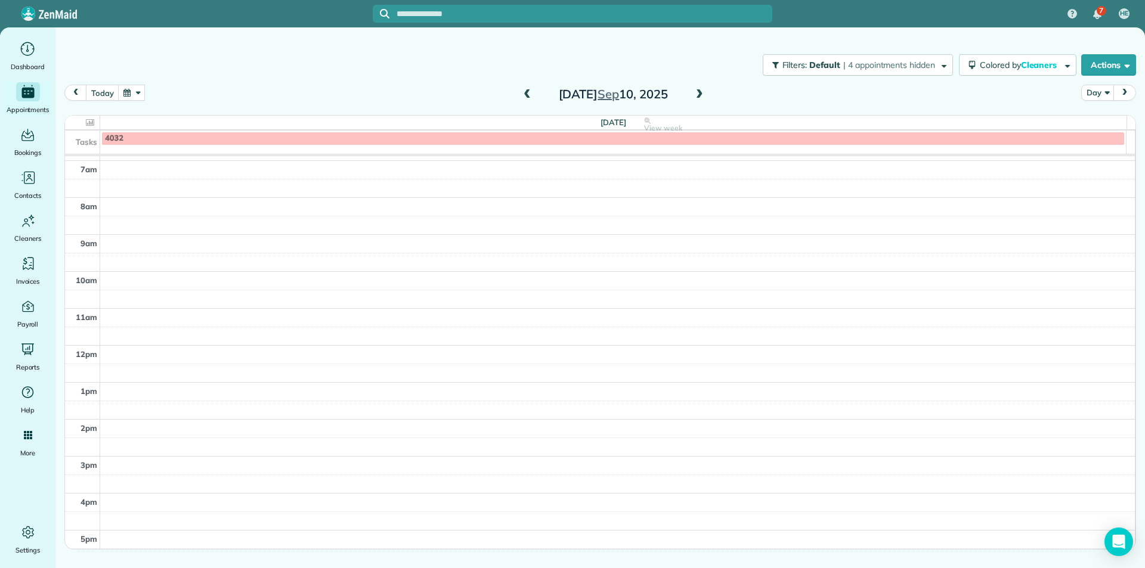
scroll to position [143, 0]
click at [110, 94] on button "today" at bounding box center [102, 93] width 33 height 16
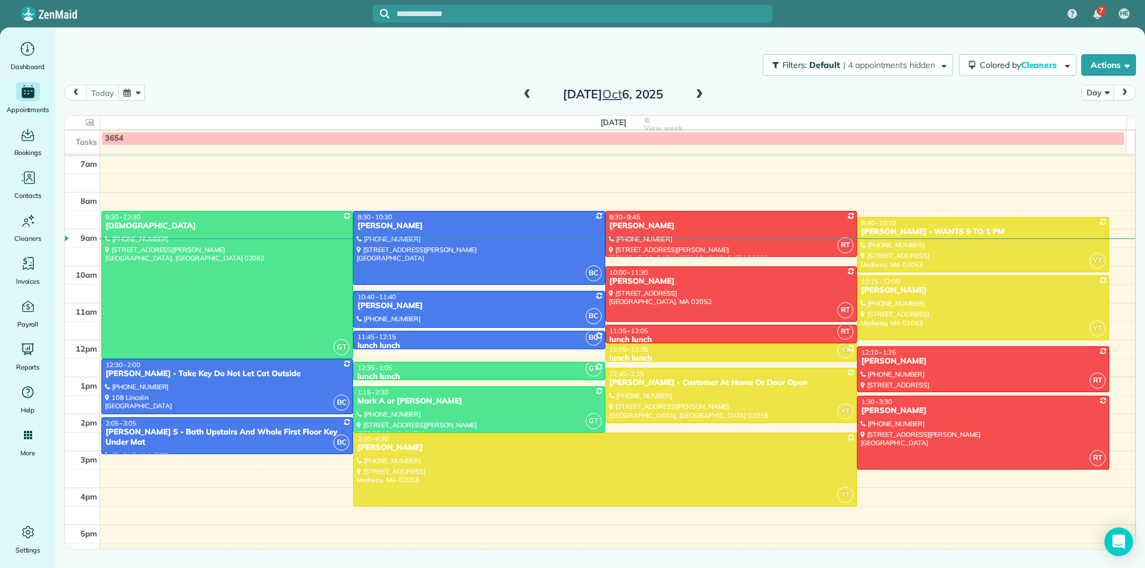
click at [128, 94] on button "button" at bounding box center [131, 93] width 27 height 16
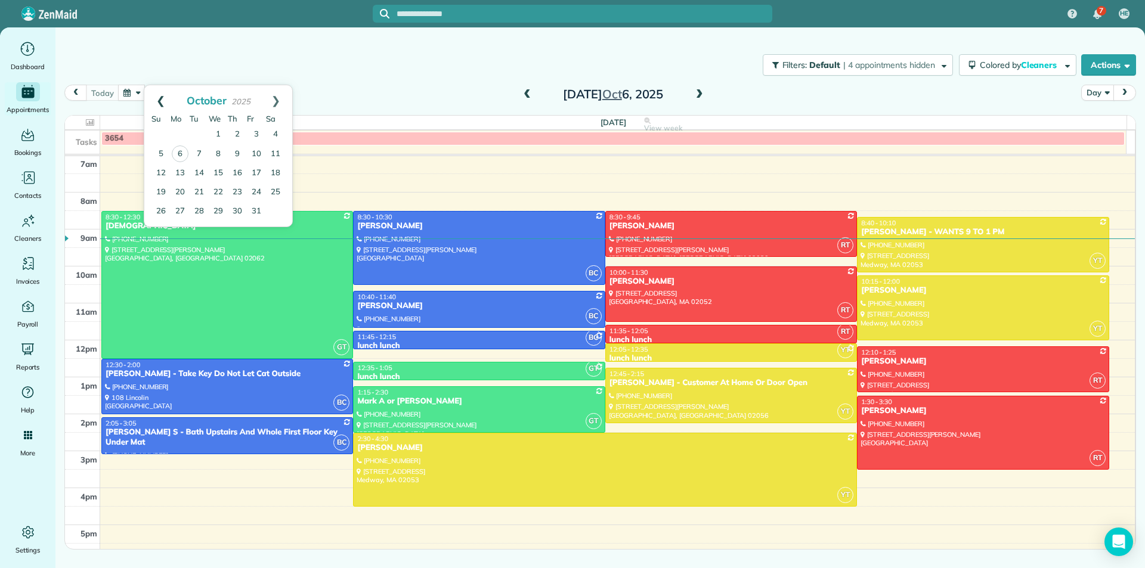
click at [166, 103] on link "Prev" at bounding box center [160, 100] width 33 height 30
click at [219, 155] on link "10" at bounding box center [218, 153] width 19 height 19
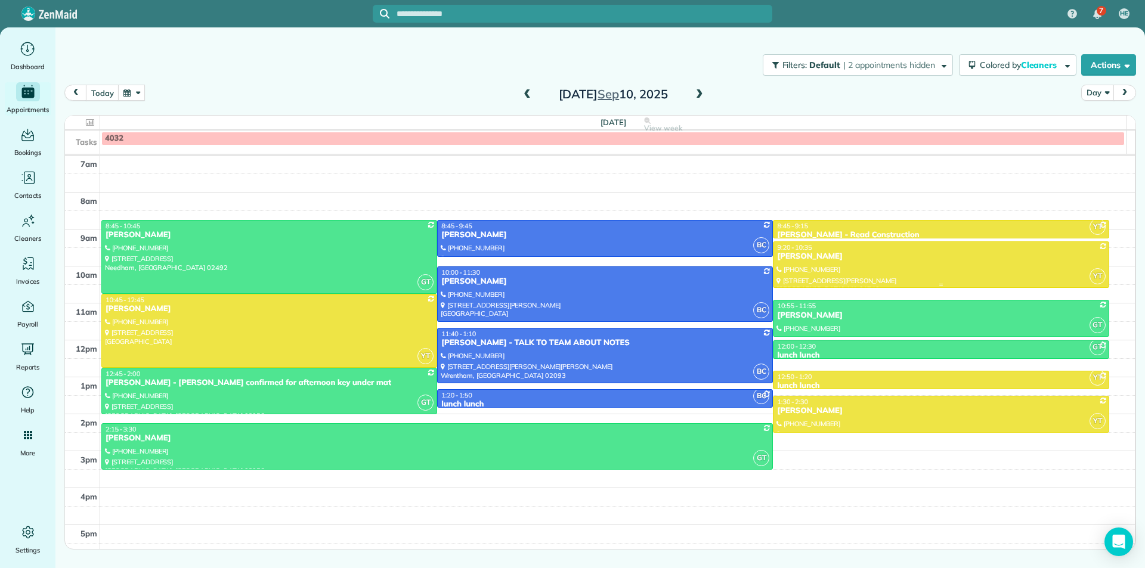
click at [826, 271] on div at bounding box center [940, 264] width 335 height 45
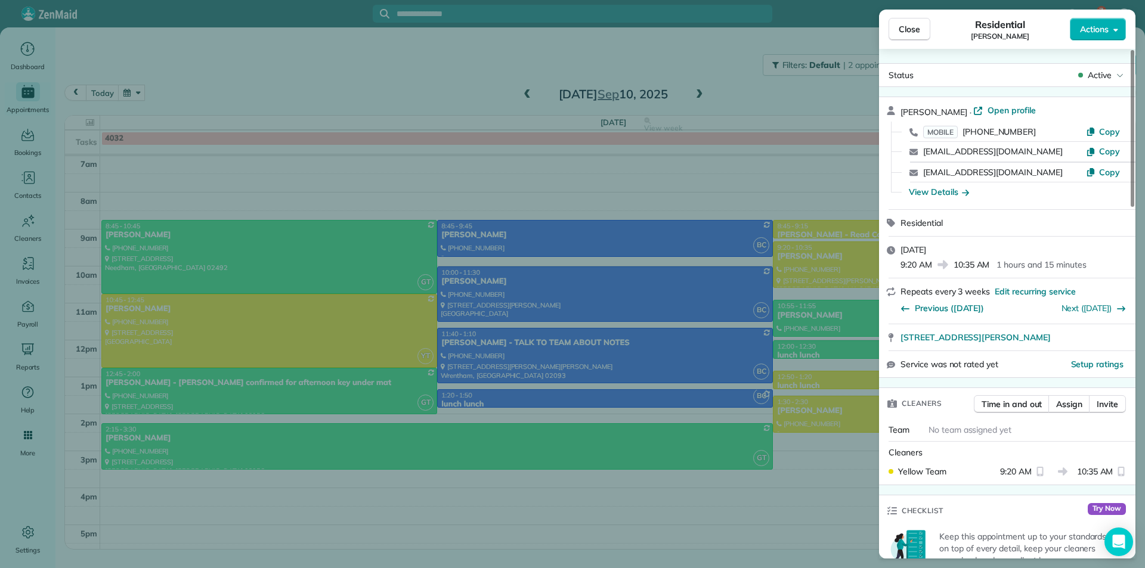
click at [1007, 103] on div "Cecil Thomas · Open profile MOBILE (617) 699-6145 Copy vkunnenkeri@gmail.com Co…" at bounding box center [1007, 153] width 256 height 112
click at [1008, 107] on span "Open profile" at bounding box center [1011, 110] width 48 height 12
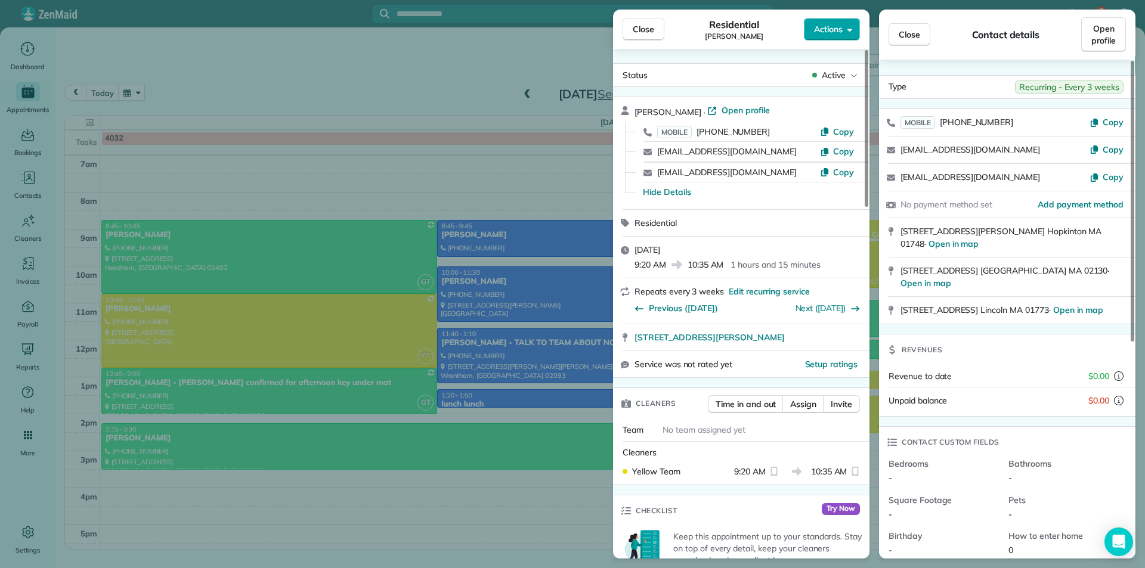
click at [832, 30] on span "Actions" at bounding box center [828, 29] width 29 height 12
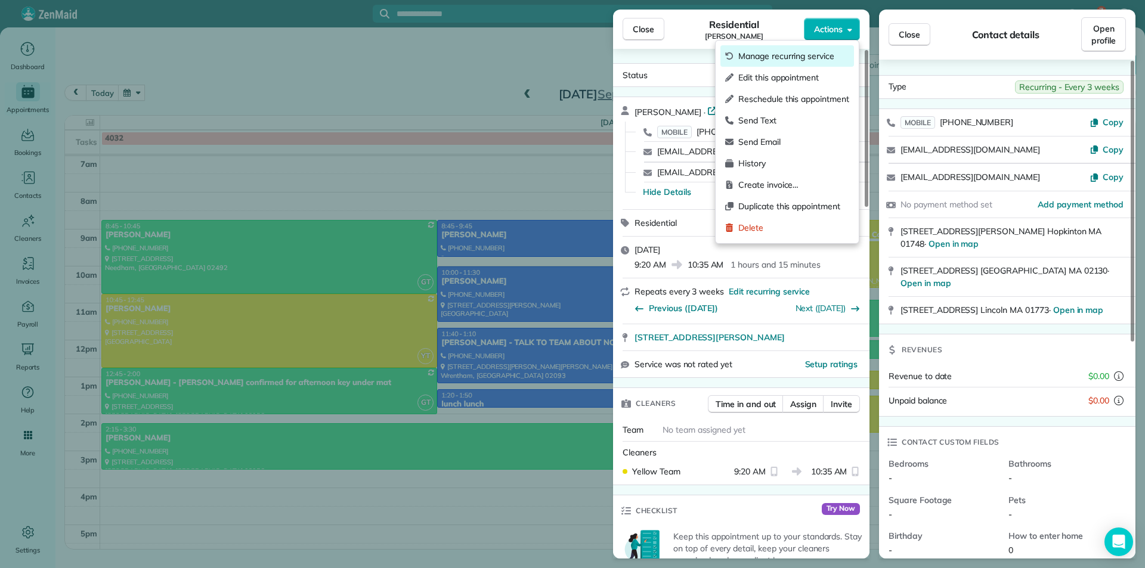
click at [807, 57] on span "Manage recurring service" at bounding box center [793, 56] width 111 height 12
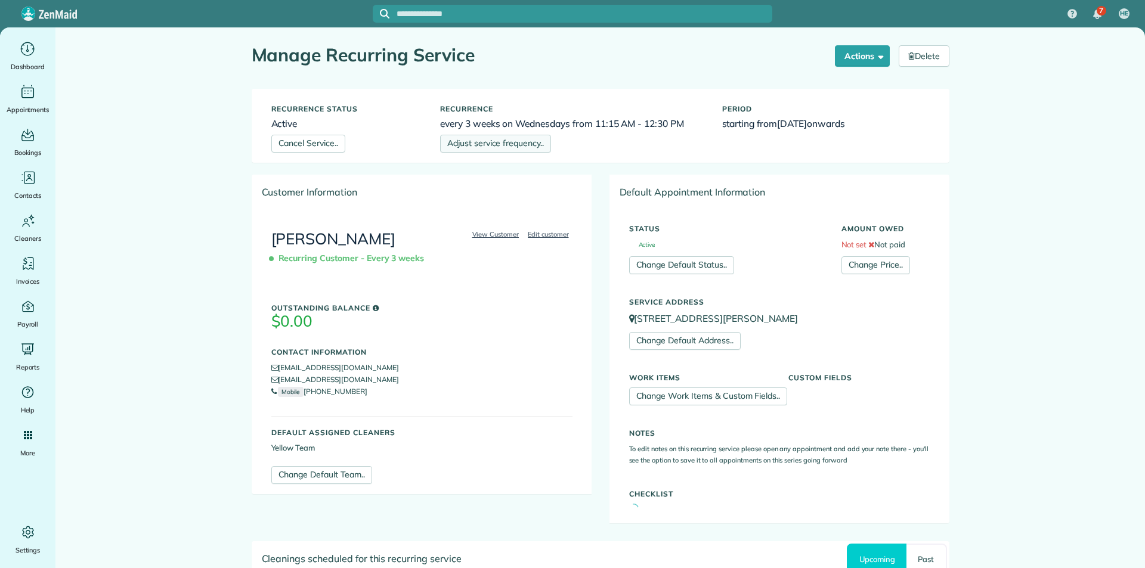
click at [508, 143] on link "Adjust service frequency.." at bounding box center [495, 144] width 111 height 18
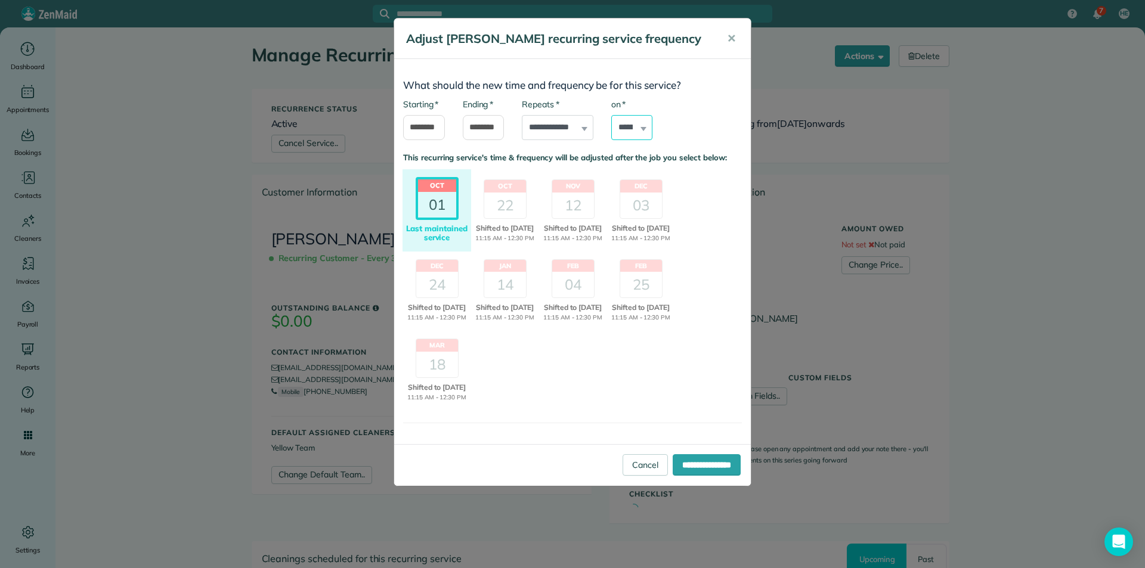
click at [623, 129] on select "****** ****** ******* ********* ******** ****** ********" at bounding box center [632, 127] width 42 height 25
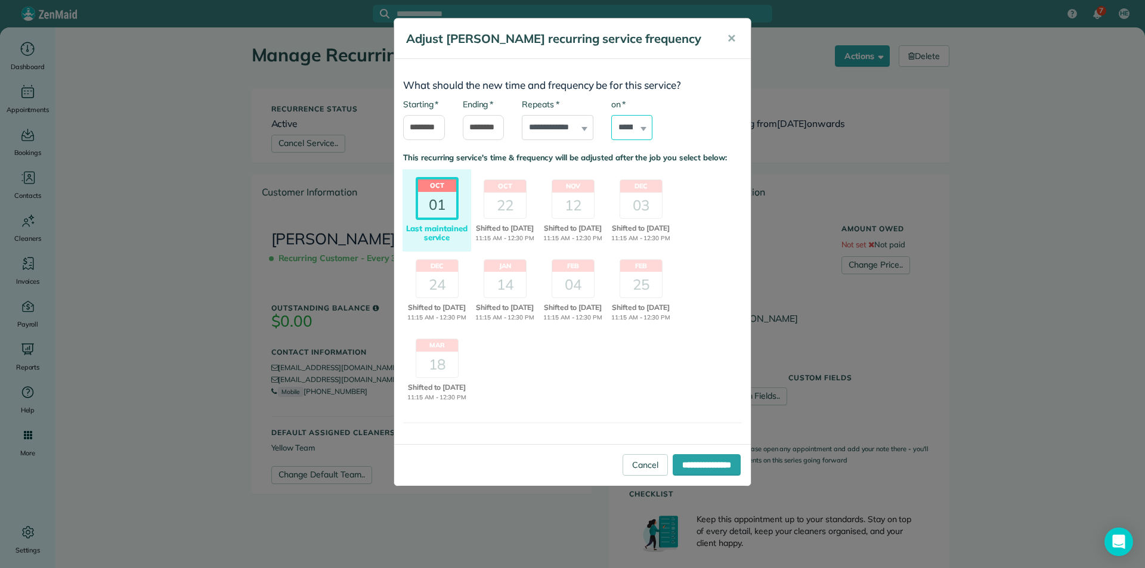
select select "*"
click at [611, 115] on select "****** ****** ******* ********* ******** ****** ********" at bounding box center [632, 127] width 42 height 25
click at [546, 132] on select "**********" at bounding box center [558, 127] width 72 height 25
click at [679, 120] on div "**********" at bounding box center [572, 125] width 357 height 54
click at [713, 476] on input "**********" at bounding box center [707, 464] width 68 height 21
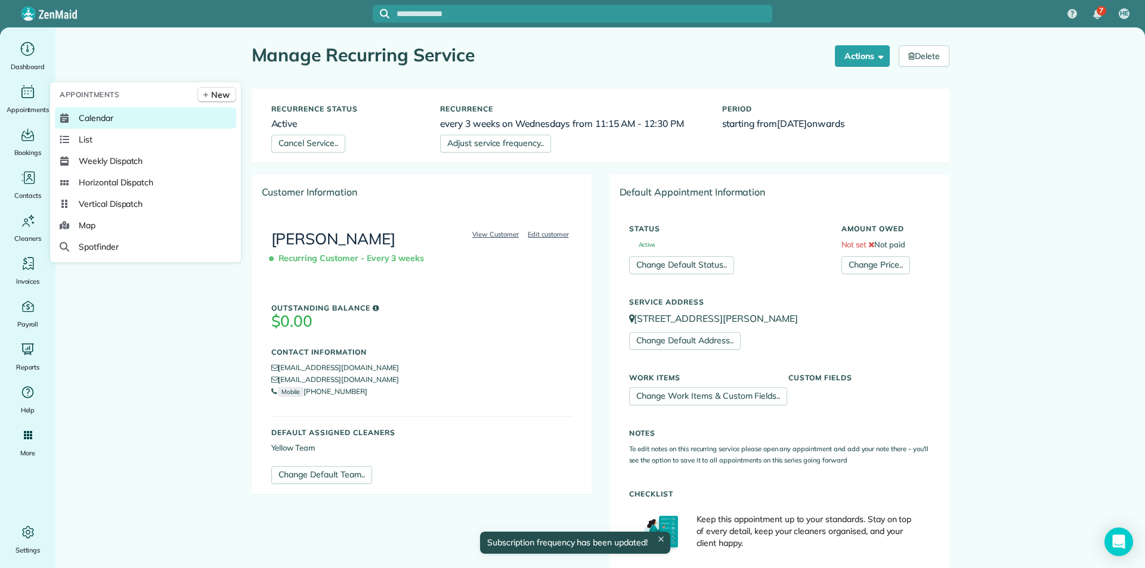
click at [97, 119] on span "Calendar" at bounding box center [96, 118] width 35 height 12
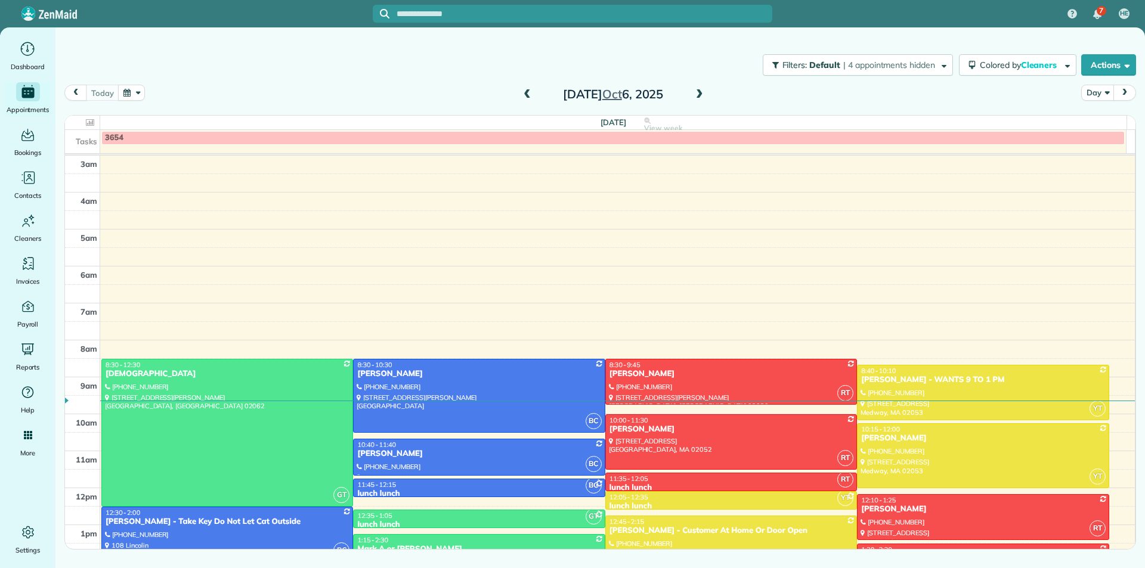
scroll to position [148, 0]
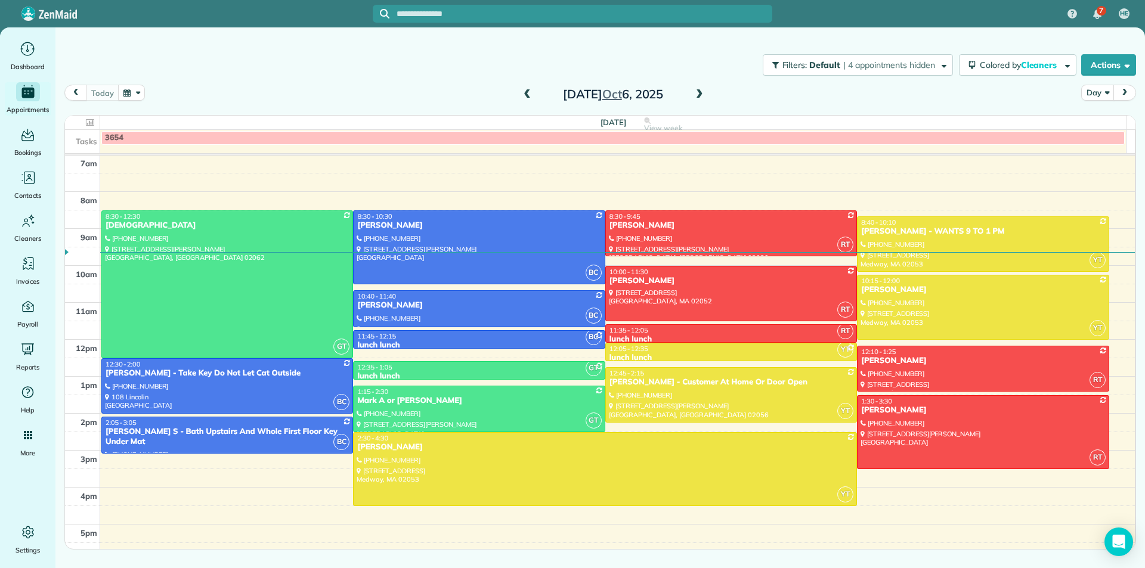
click at [126, 100] on button "button" at bounding box center [131, 93] width 27 height 16
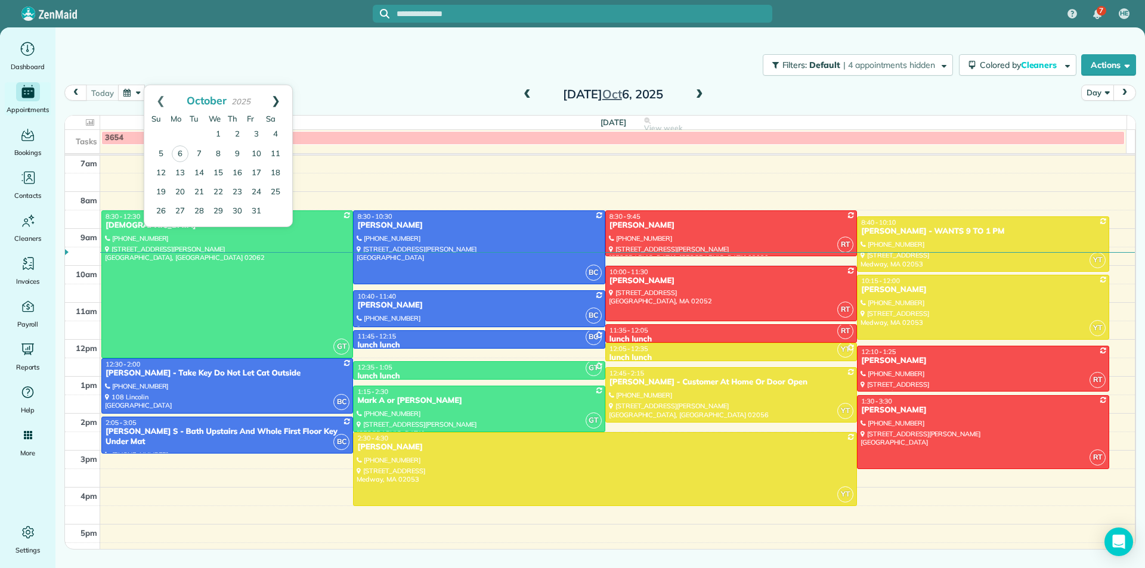
click at [275, 106] on link "Next" at bounding box center [275, 100] width 33 height 30
click at [221, 172] on link "12" at bounding box center [218, 172] width 19 height 19
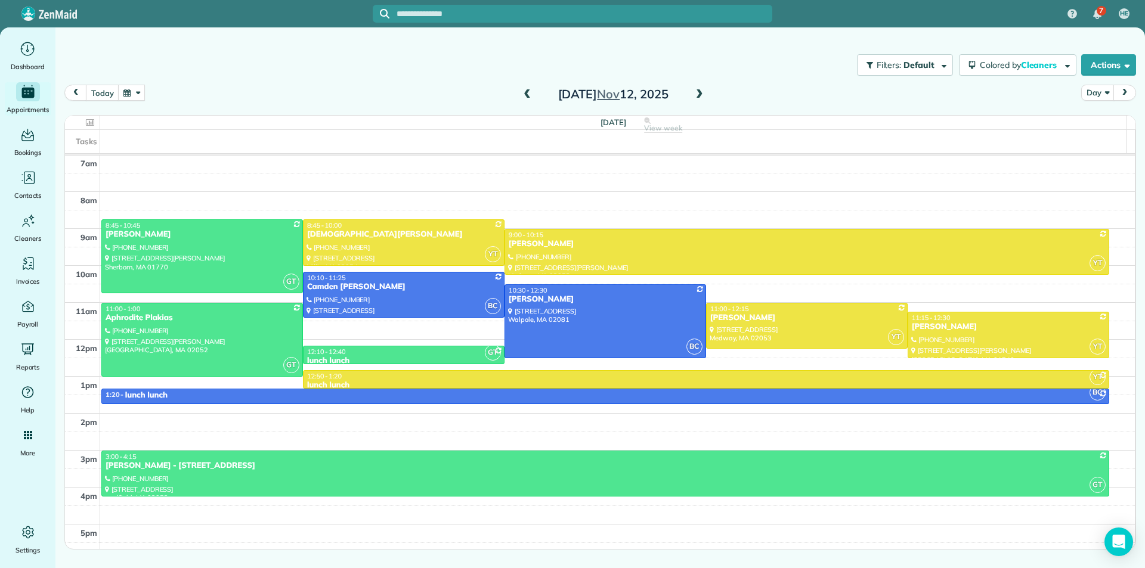
click at [137, 91] on button "button" at bounding box center [131, 93] width 27 height 16
click at [280, 104] on link "Next" at bounding box center [275, 100] width 33 height 30
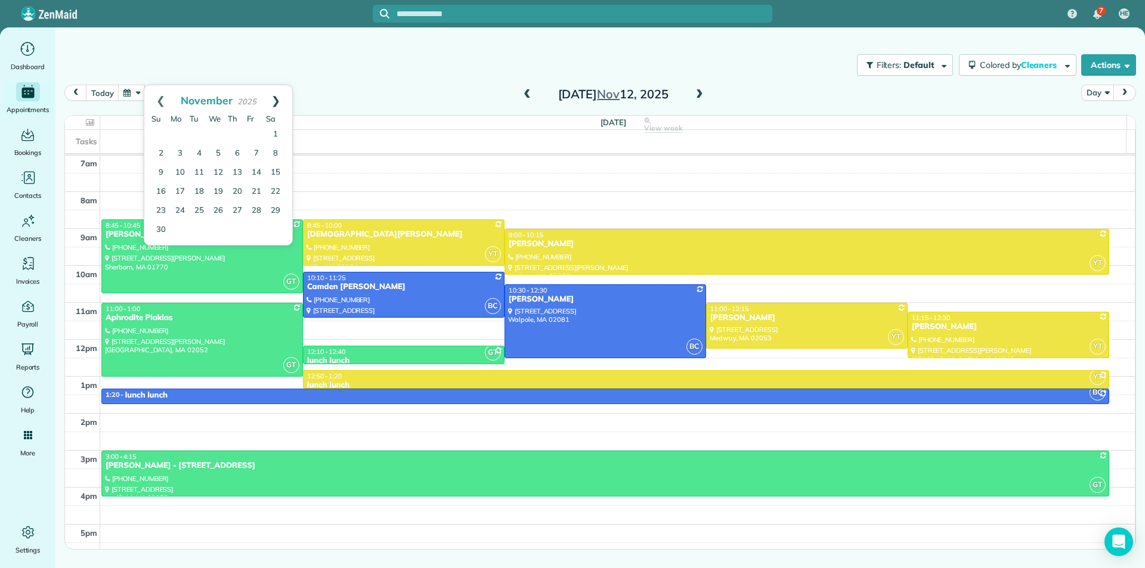
click at [278, 96] on link "Next" at bounding box center [275, 100] width 33 height 30
click at [220, 157] on link "10" at bounding box center [218, 153] width 19 height 19
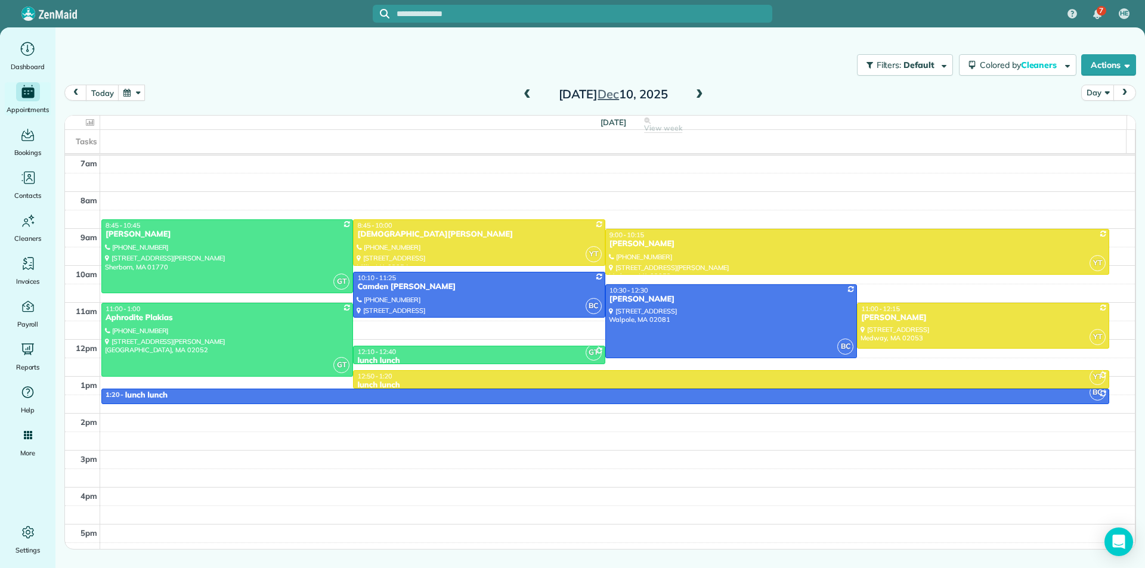
click at [126, 98] on button "button" at bounding box center [131, 93] width 27 height 16
click at [280, 103] on link "Next" at bounding box center [275, 100] width 33 height 30
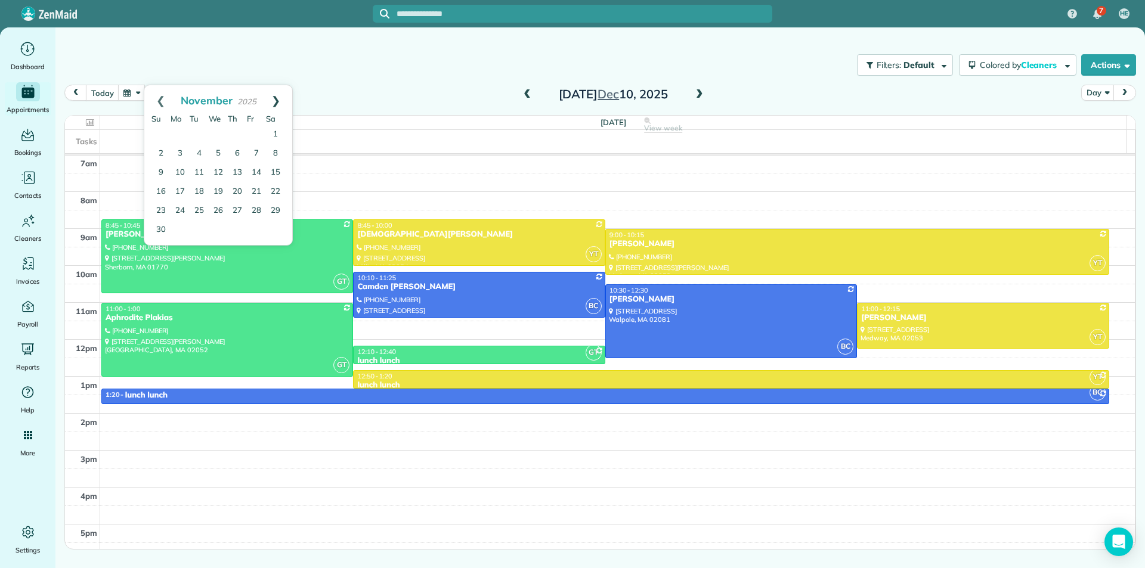
click at [278, 97] on link "Next" at bounding box center [275, 100] width 33 height 30
click at [219, 138] on link "3" at bounding box center [218, 134] width 19 height 19
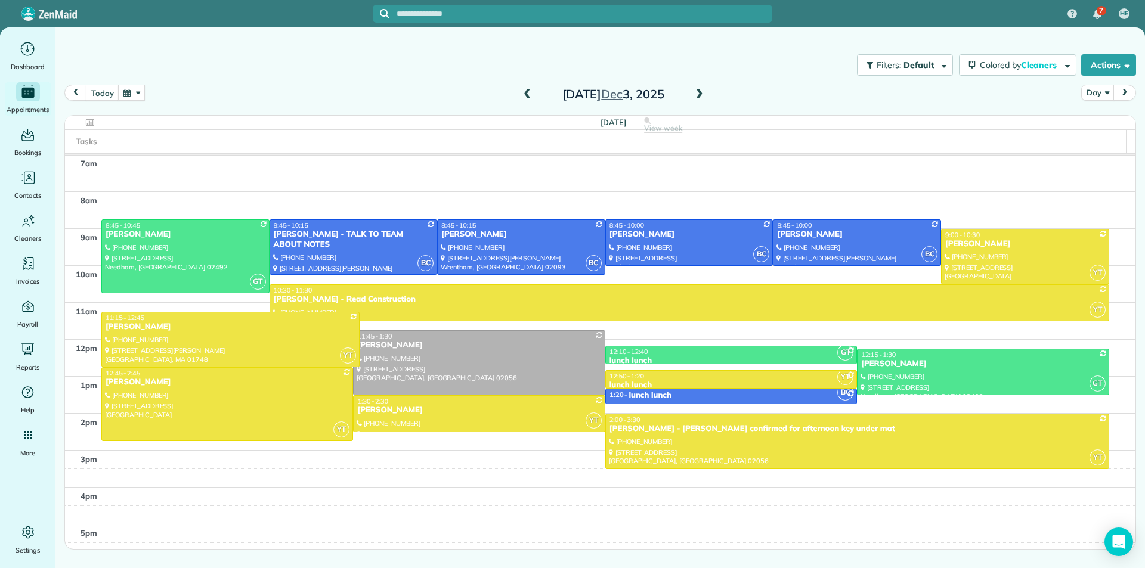
drag, startPoint x: 308, startPoint y: 356, endPoint x: 309, endPoint y: 363, distance: 7.3
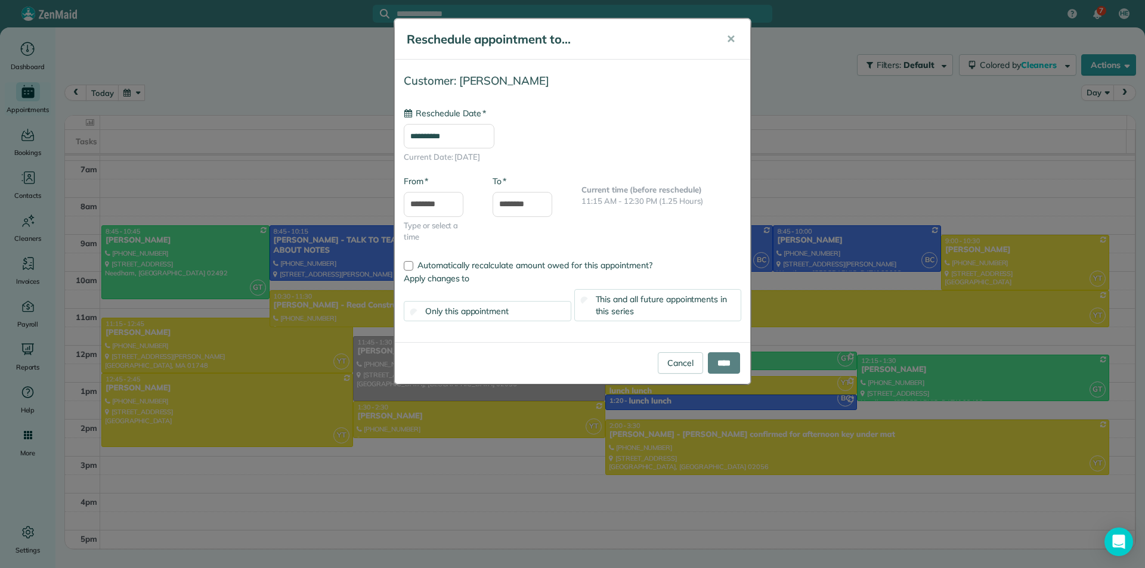
click at [476, 141] on input "**********" at bounding box center [449, 136] width 91 height 25
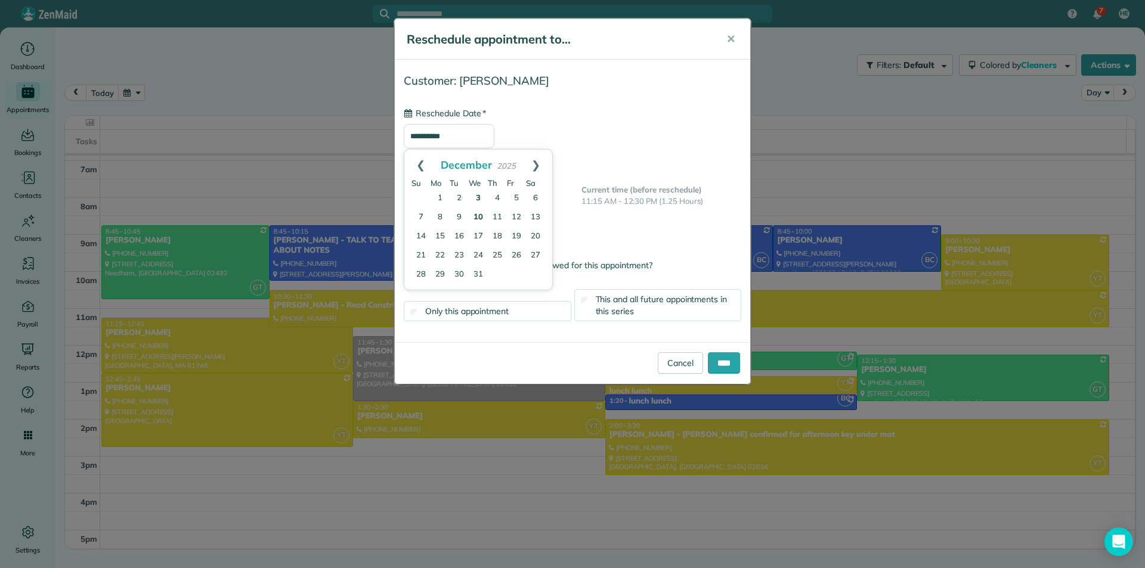
click at [482, 218] on link "10" at bounding box center [478, 217] width 19 height 19
type input "**********"
click at [623, 304] on span "This and all future appointments in this series" at bounding box center [662, 305] width 132 height 23
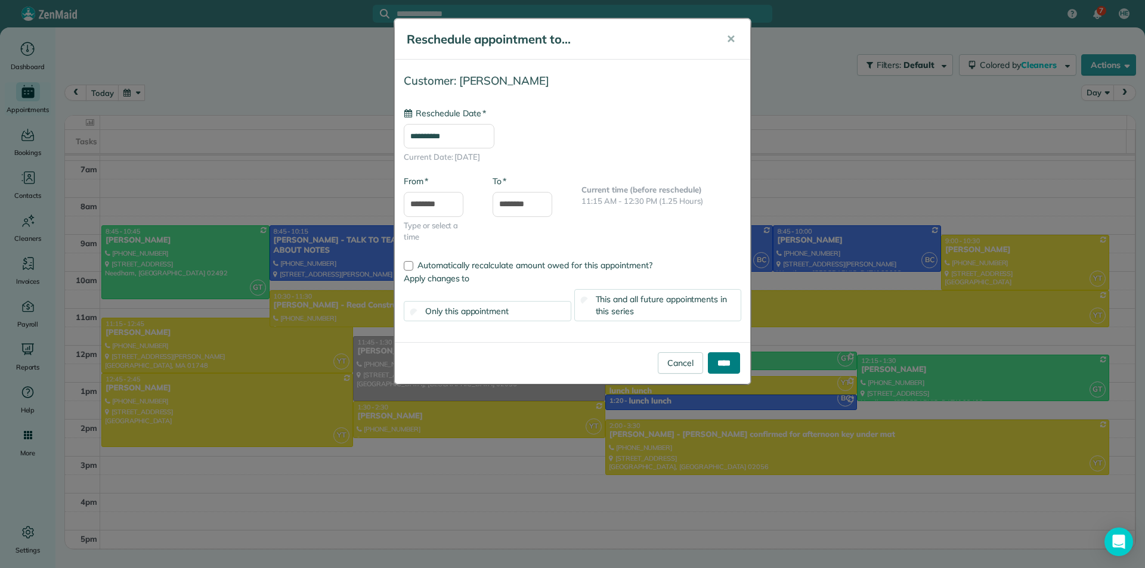
click at [708, 360] on input "****" at bounding box center [724, 362] width 32 height 21
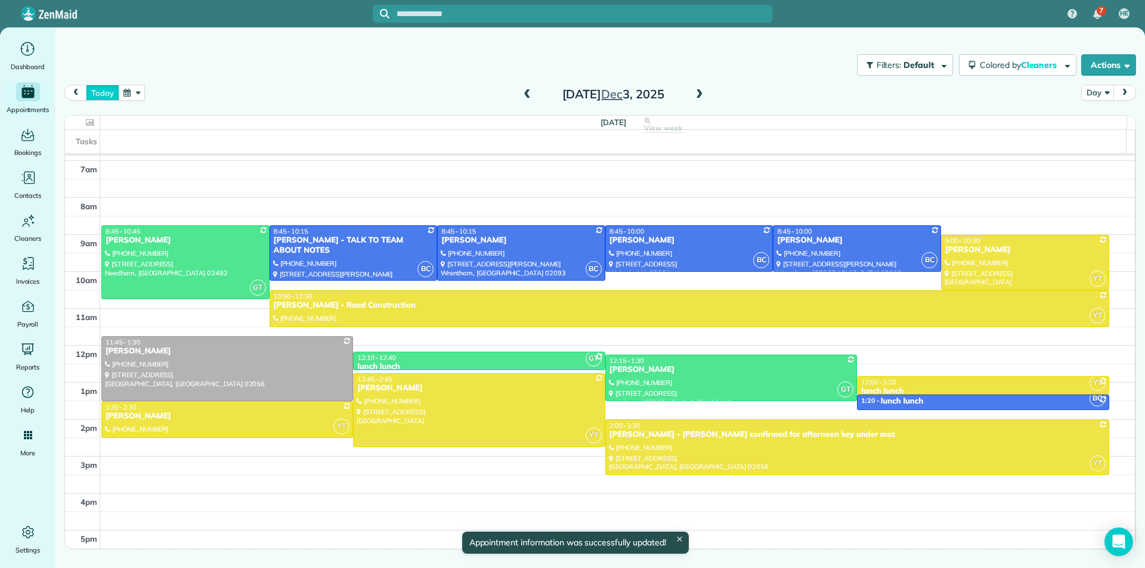
click at [102, 86] on button "today" at bounding box center [102, 93] width 33 height 16
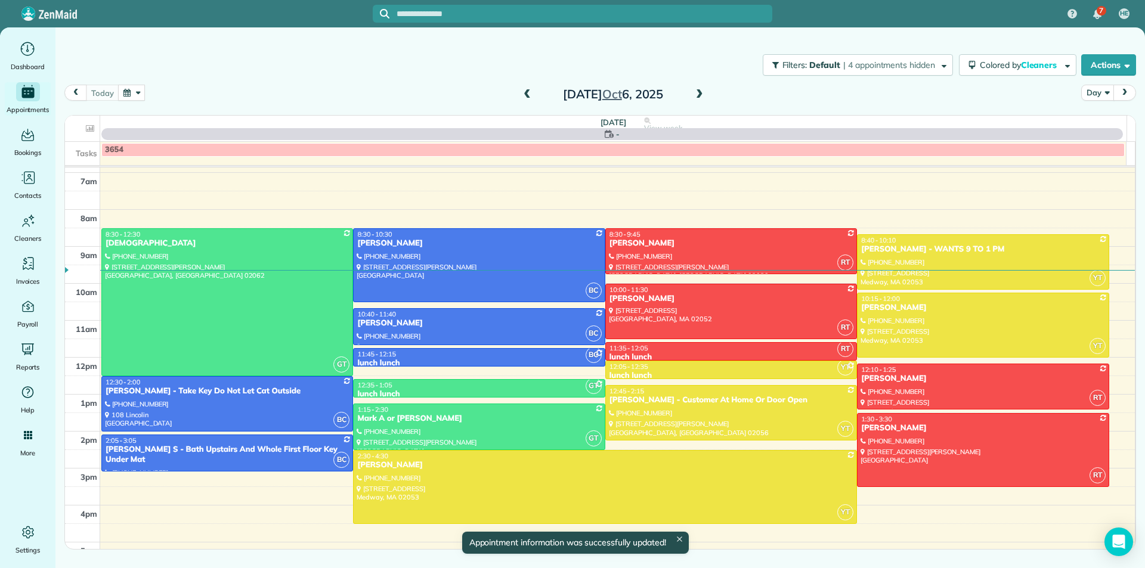
scroll to position [148, 0]
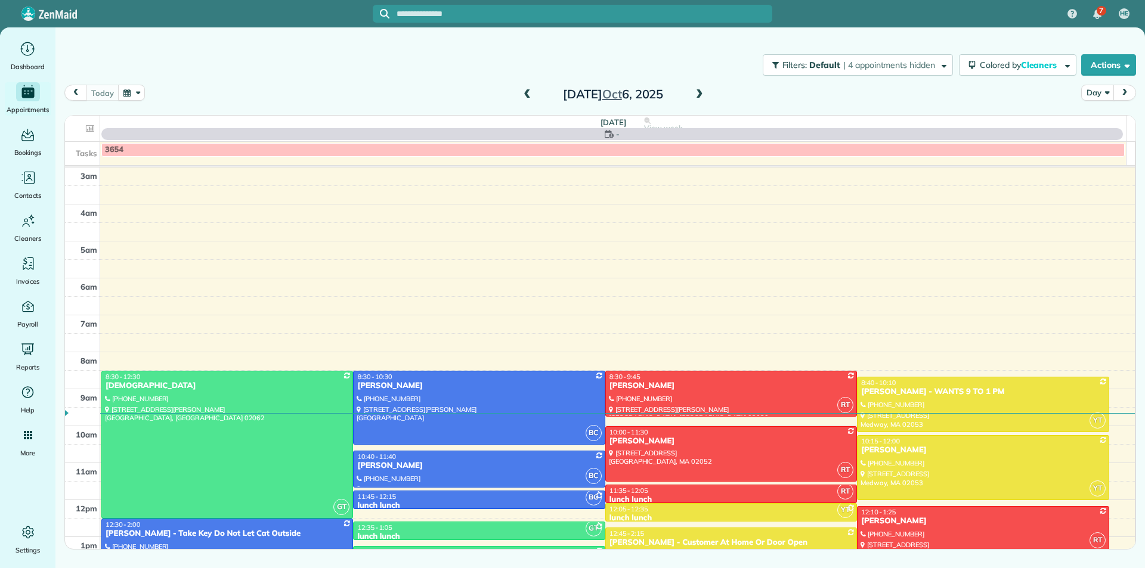
scroll to position [148, 0]
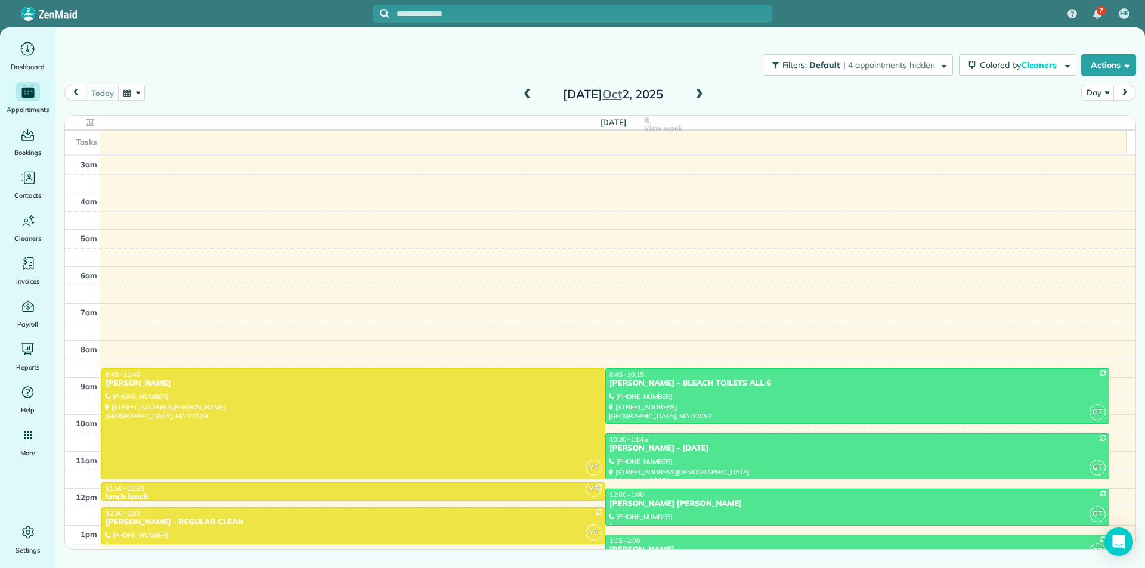
scroll to position [148, 0]
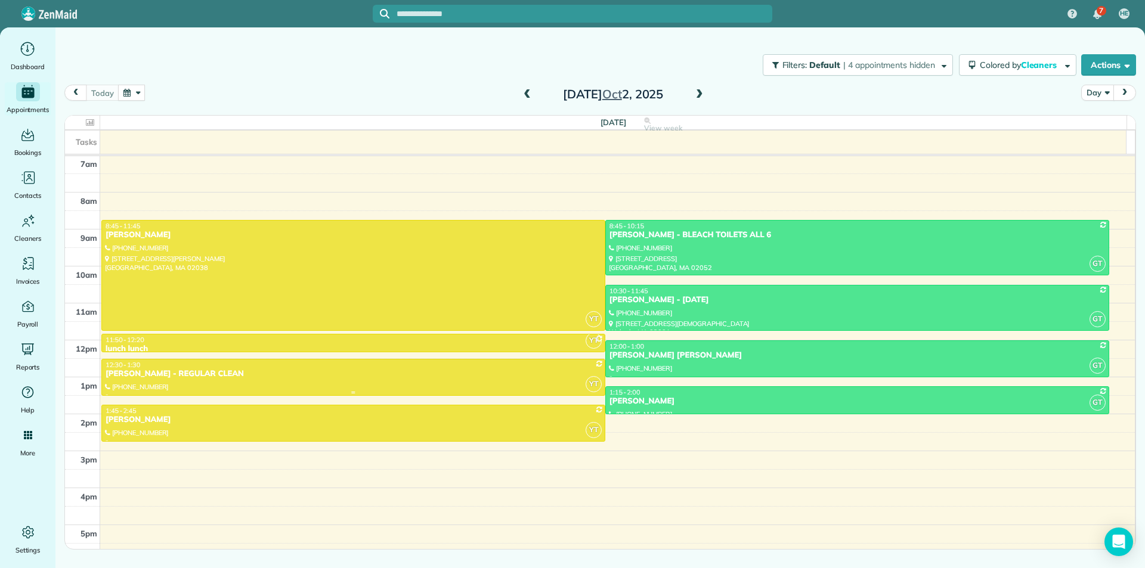
click at [149, 392] on div at bounding box center [353, 393] width 503 height 5
click at [0, 0] on div at bounding box center [0, 0] width 0 height 0
